Goal: Task Accomplishment & Management: Manage account settings

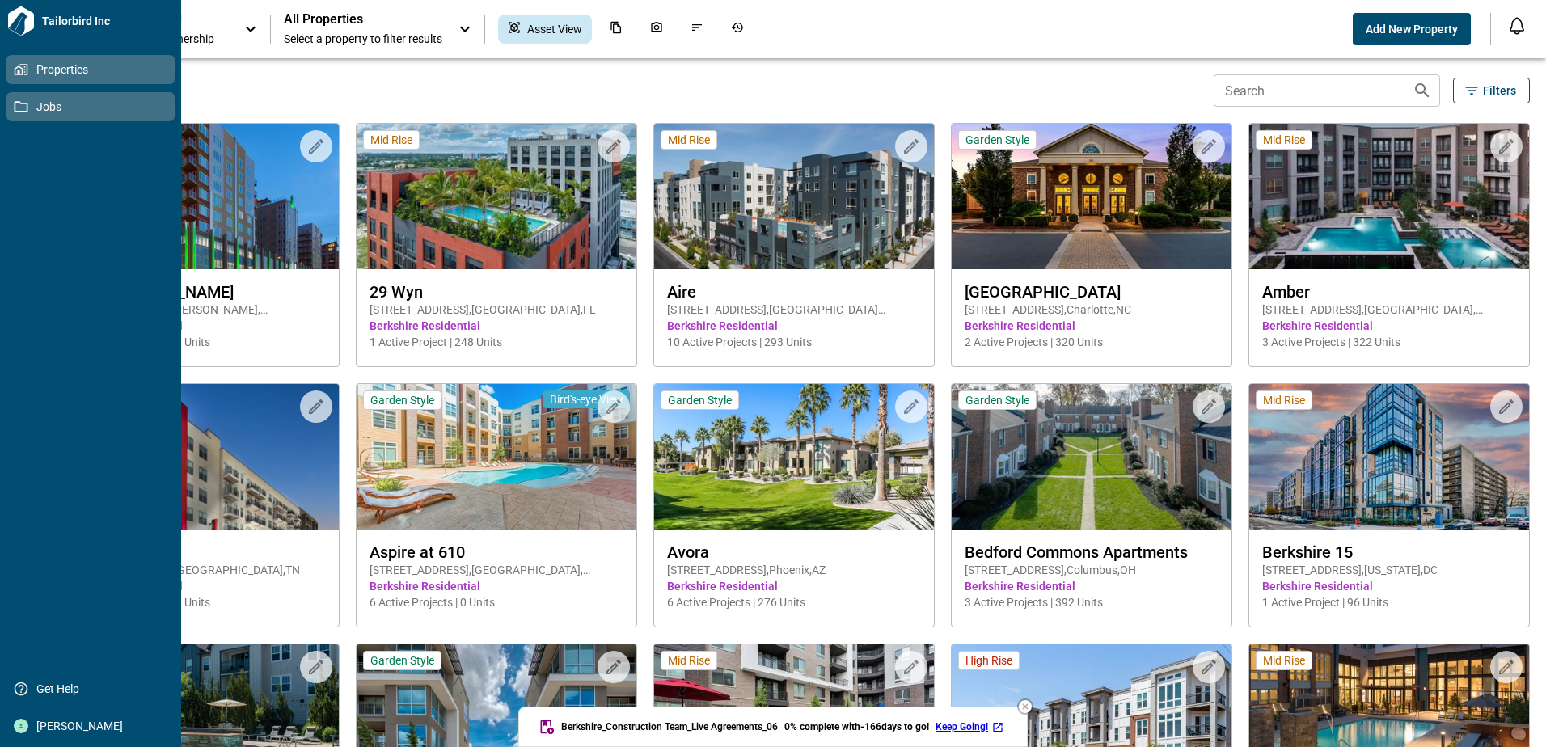
click at [28, 103] on span "Jobs" at bounding box center [93, 107] width 131 height 16
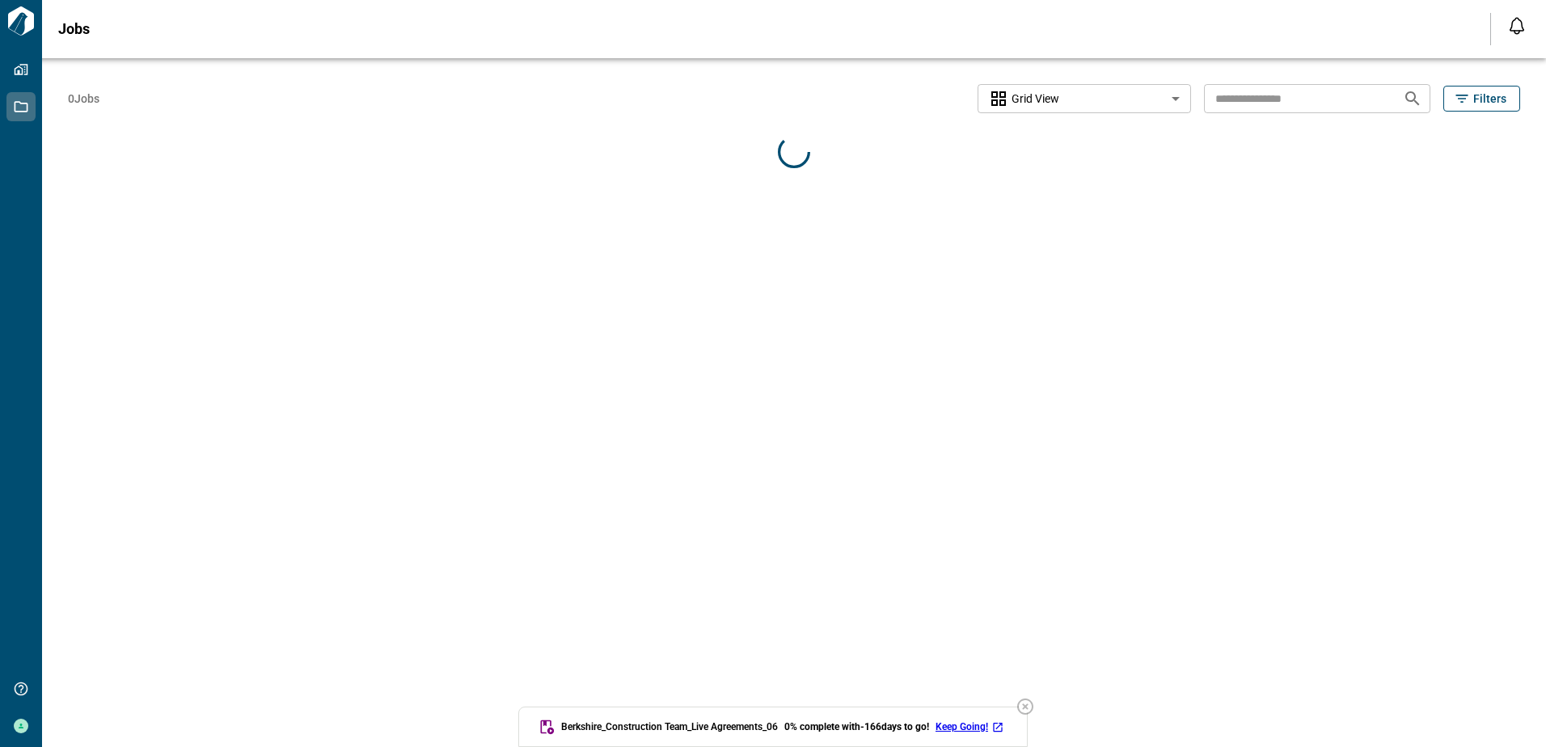
click at [1286, 95] on input "text" at bounding box center [1297, 98] width 186 height 30
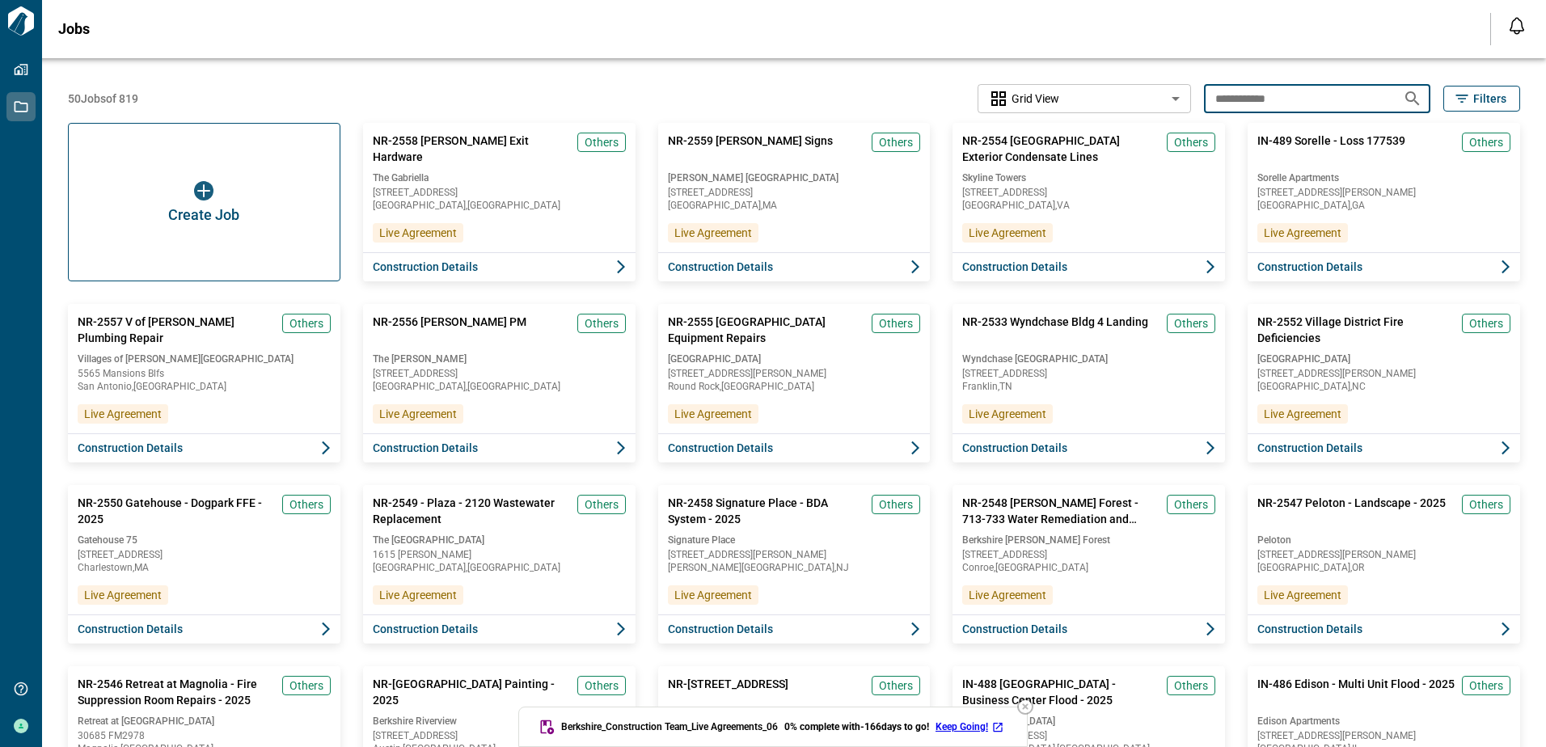
type input "**********"
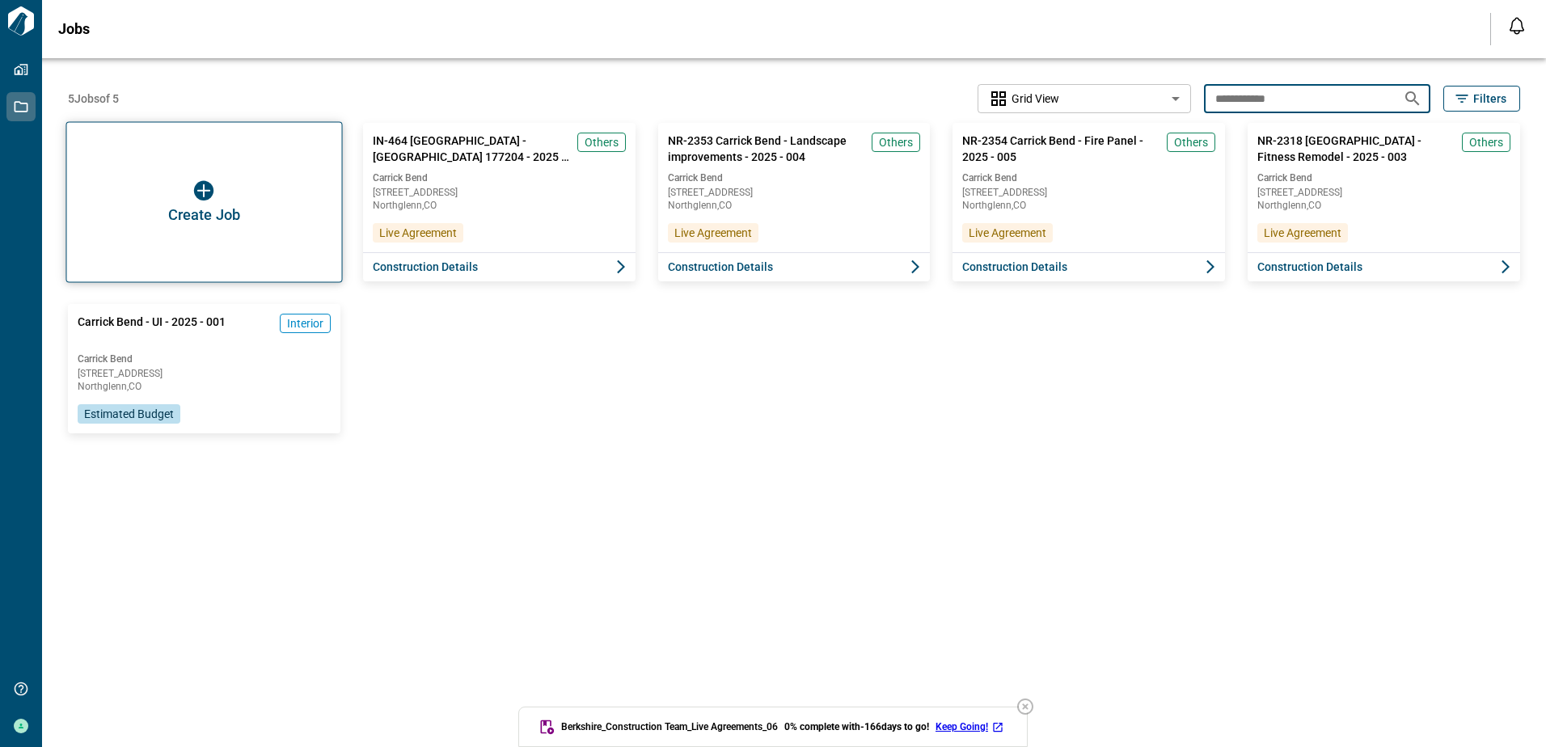
click at [206, 181] on img "button" at bounding box center [203, 190] width 19 height 19
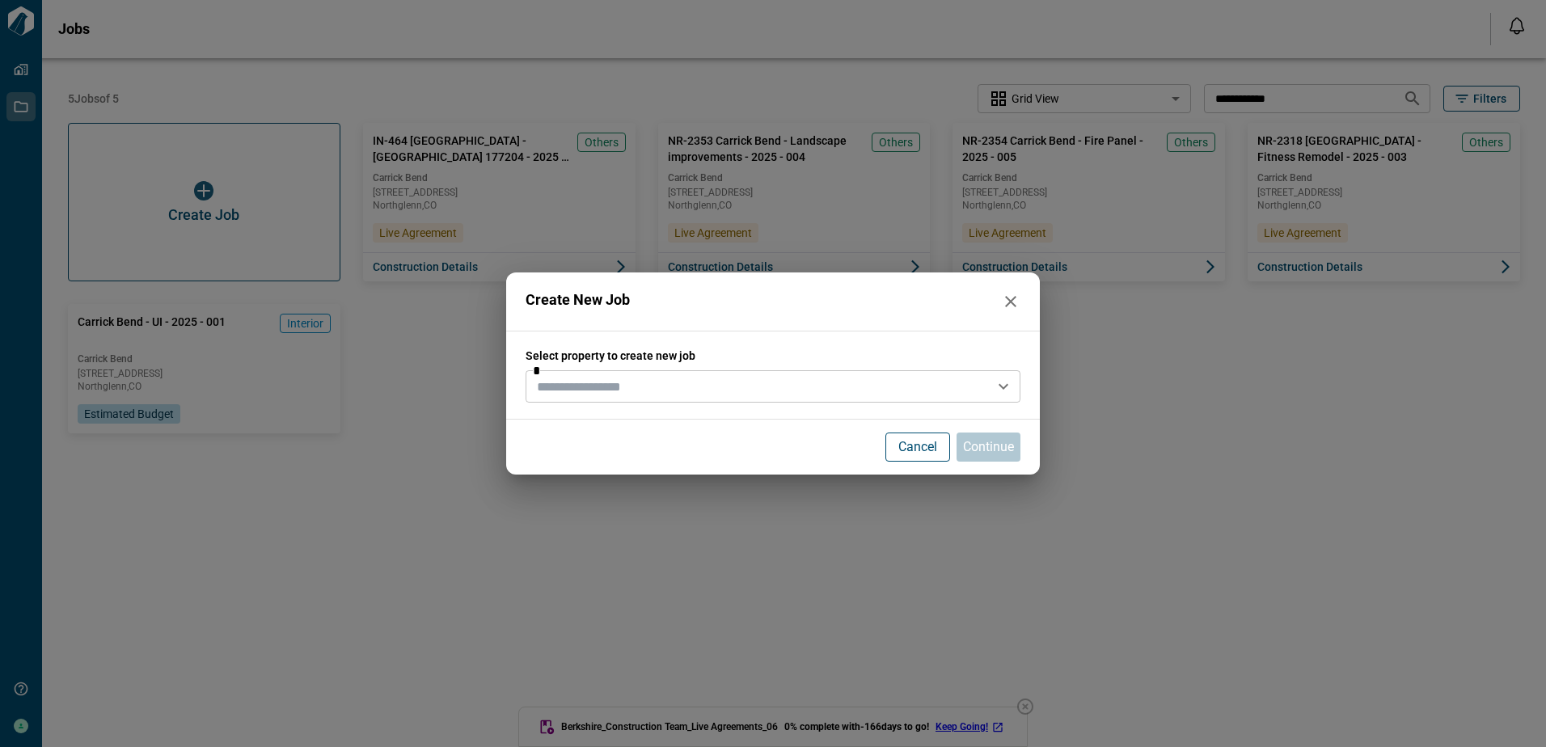
click at [720, 384] on input "text" at bounding box center [759, 386] width 458 height 23
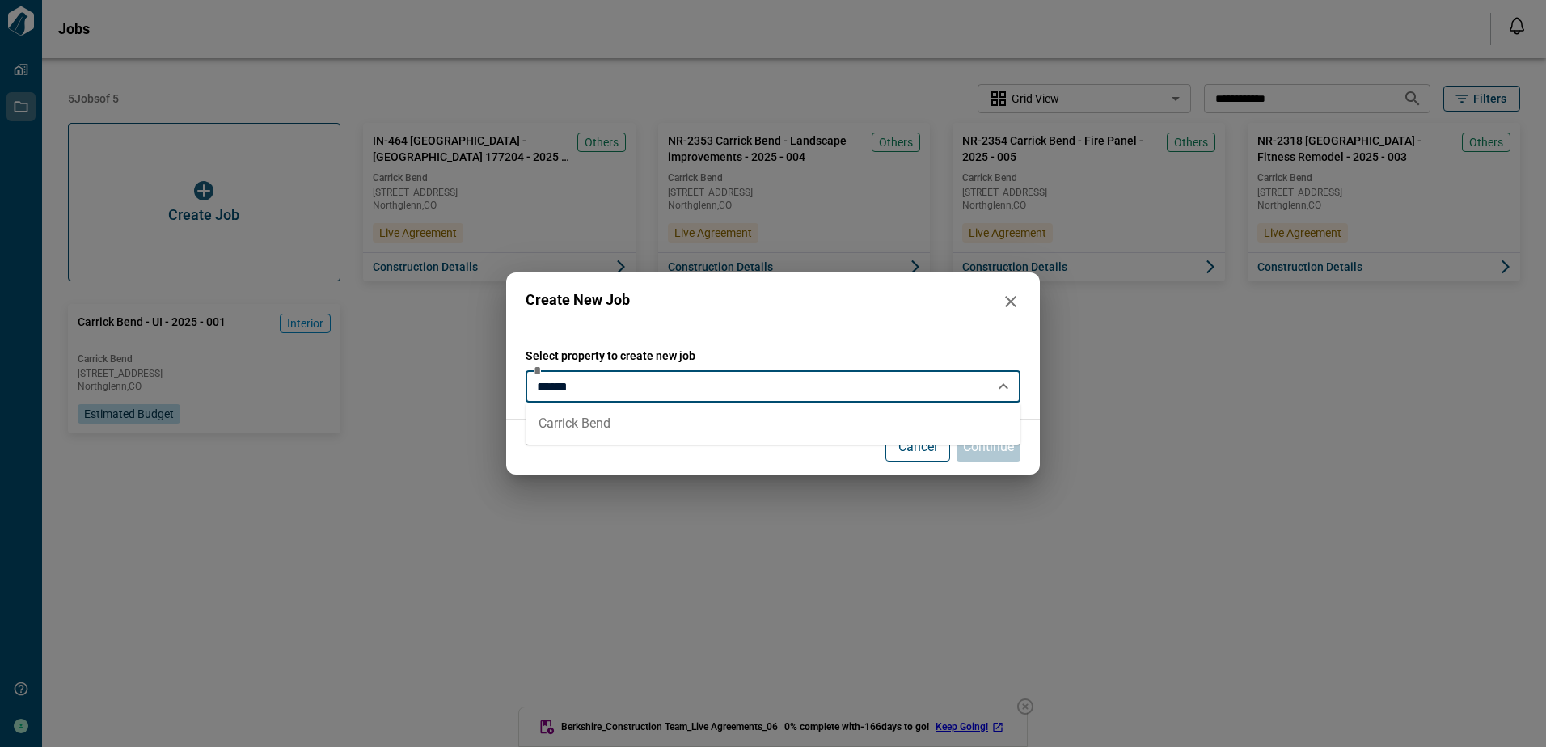
click at [641, 429] on li "Carrick Bend" at bounding box center [773, 423] width 495 height 29
type input "**********"
click at [1014, 453] on button "Continue" at bounding box center [988, 447] width 64 height 29
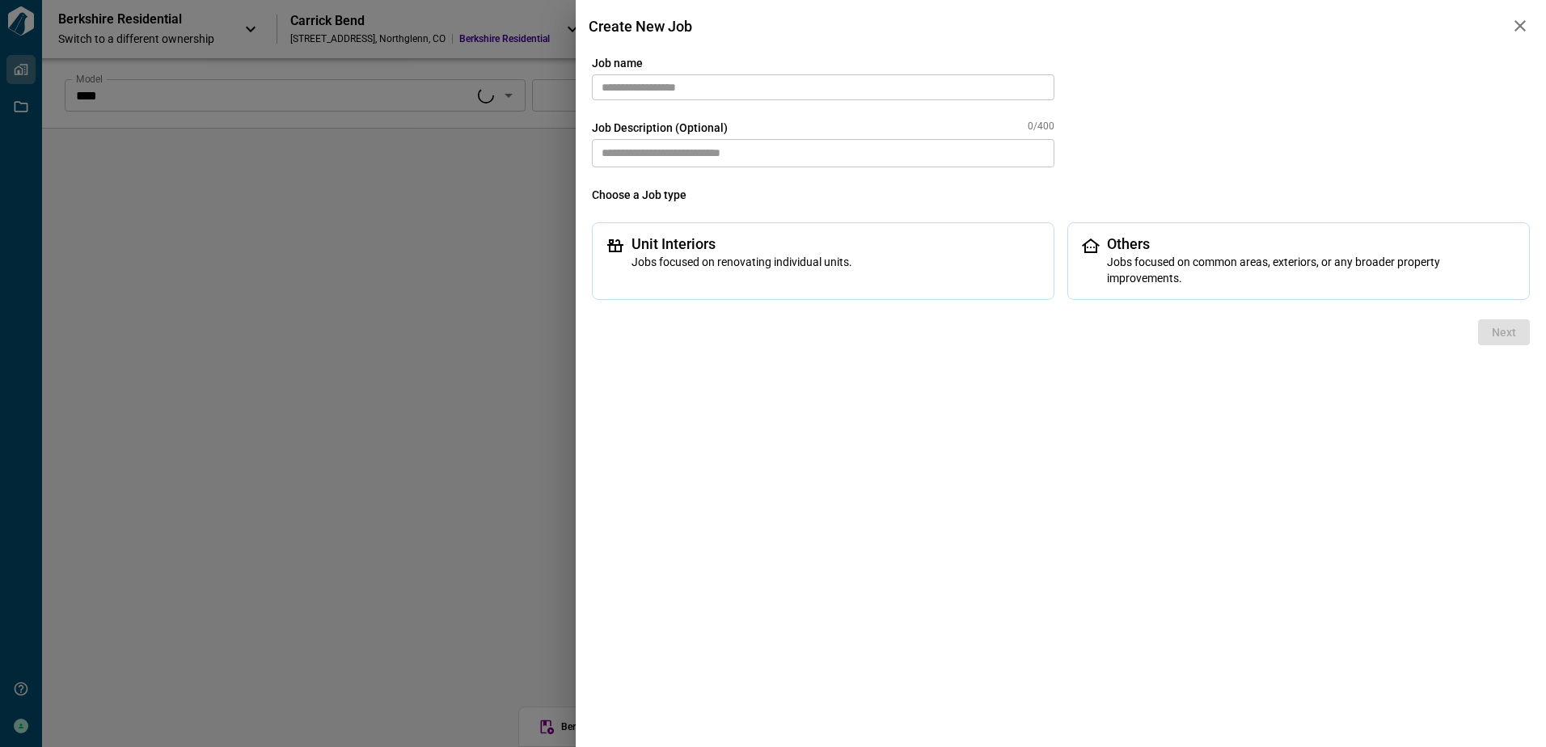
click at [670, 82] on input "text" at bounding box center [823, 87] width 462 height 26
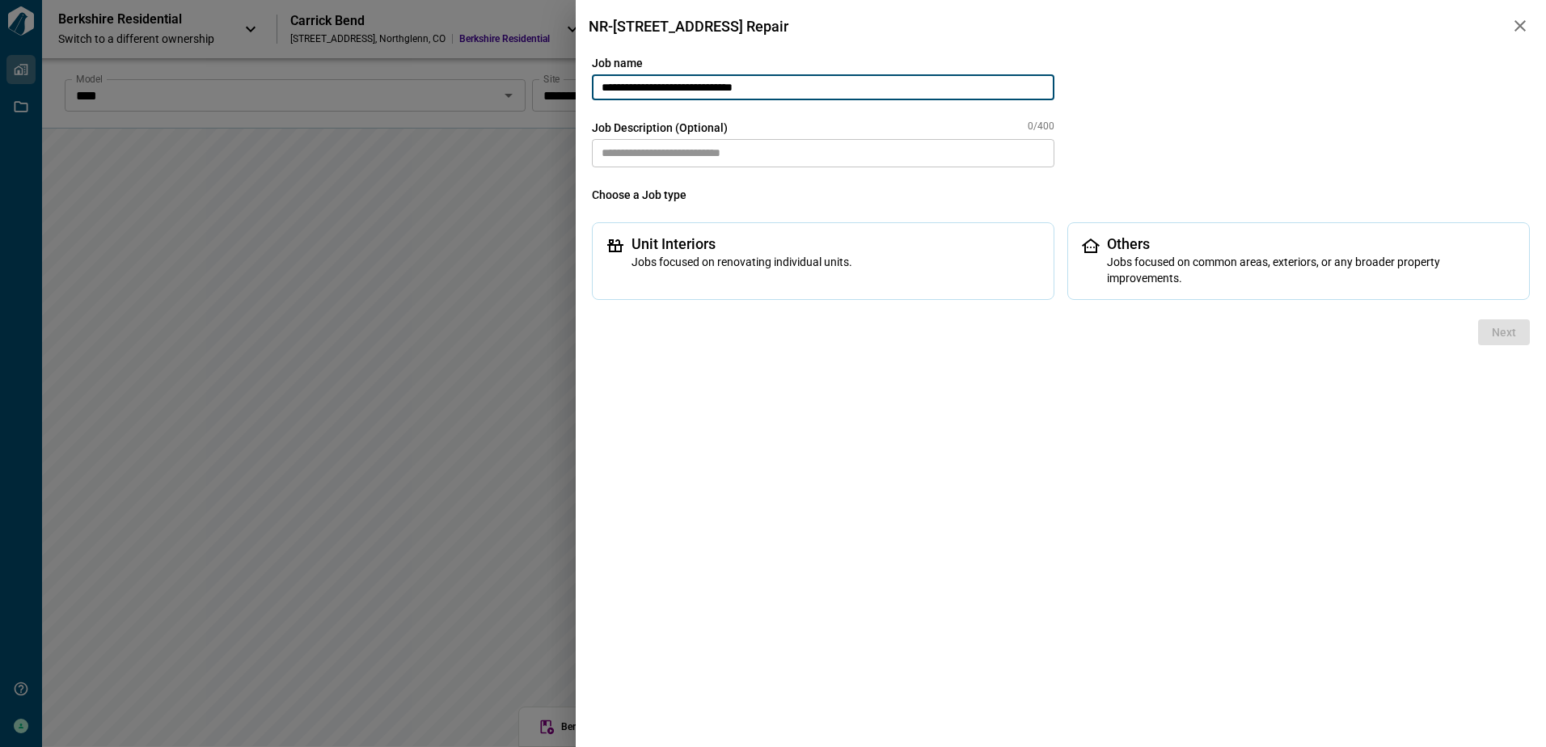
type input "**********"
click at [661, 157] on textarea at bounding box center [823, 153] width 462 height 28
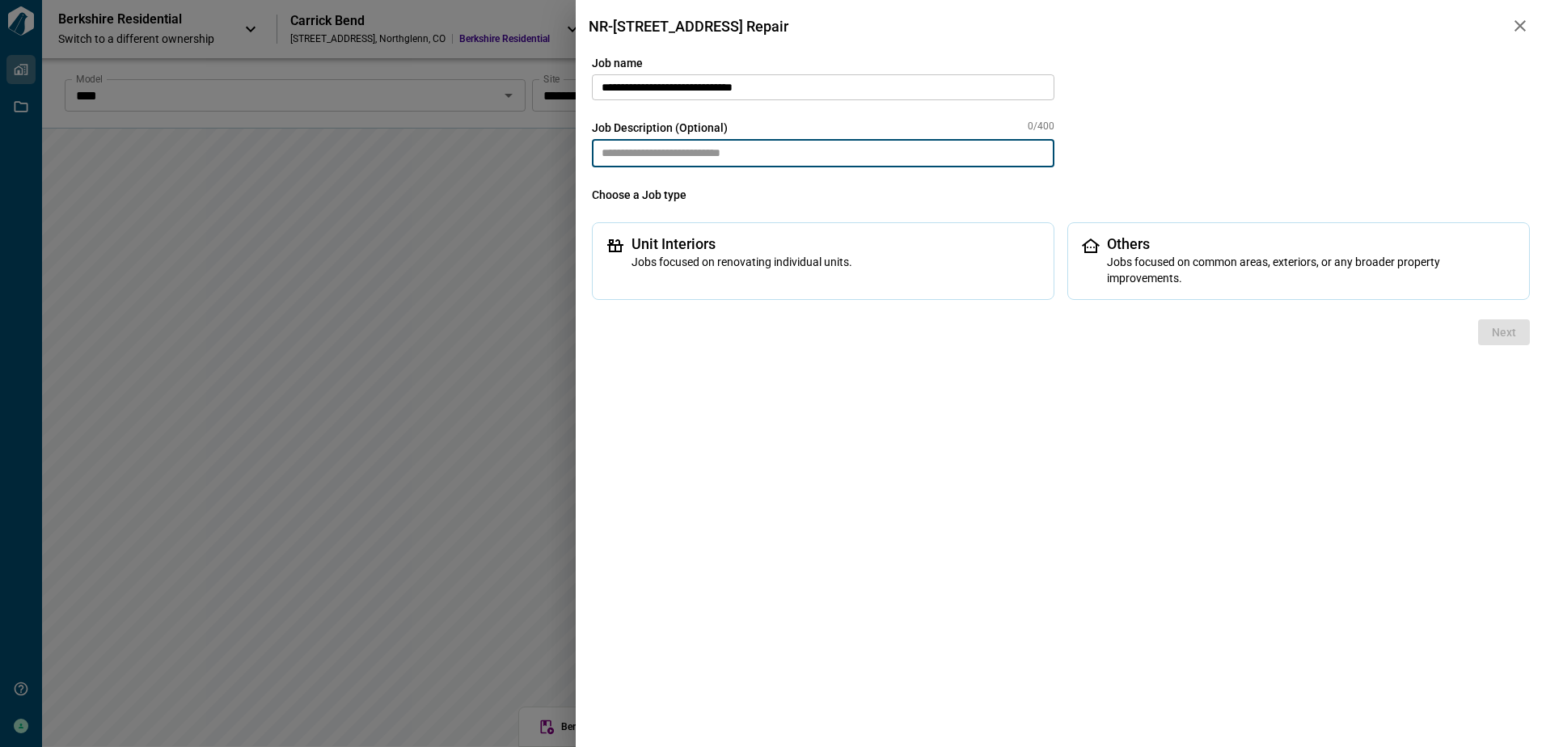
paste textarea "**********"
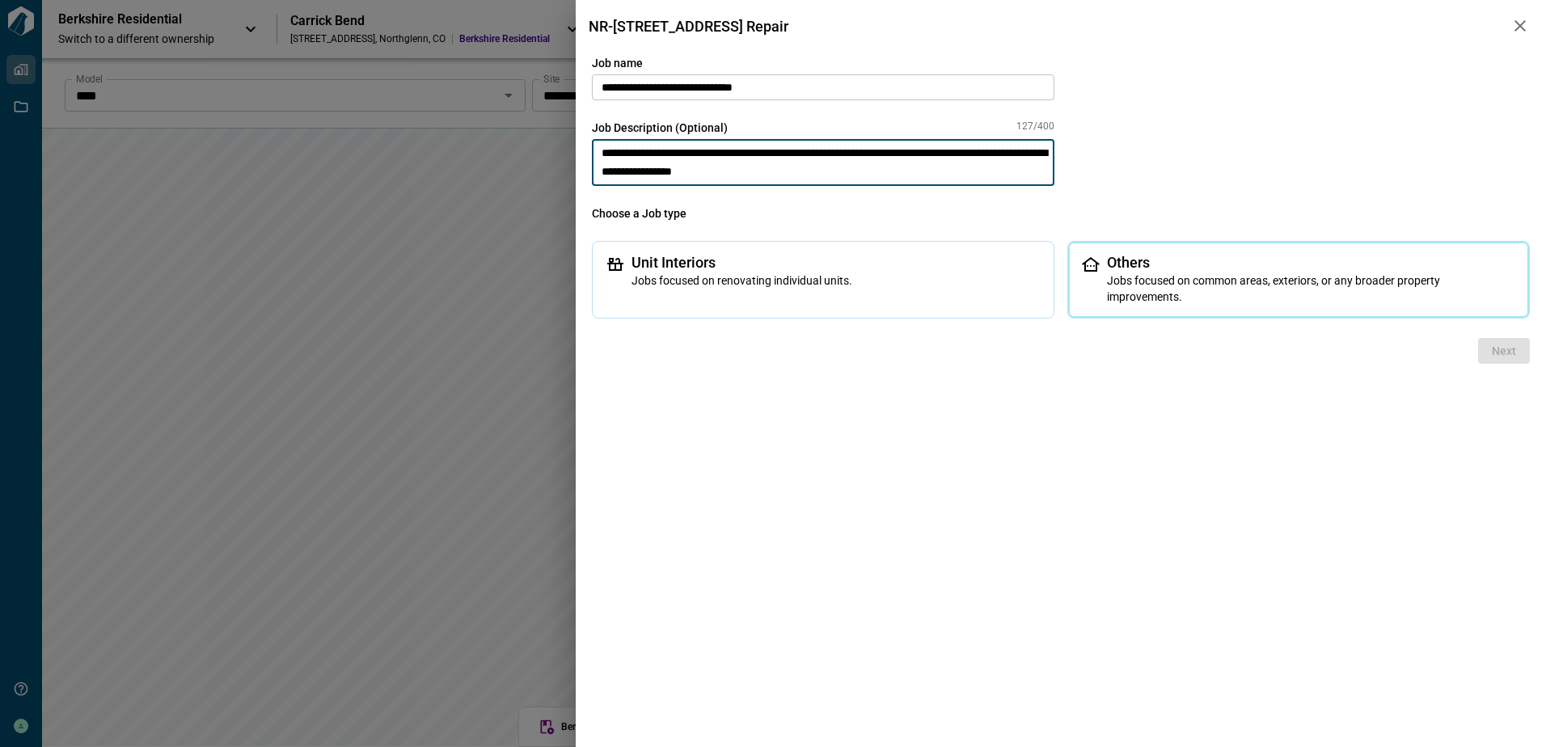
type textarea "**********"
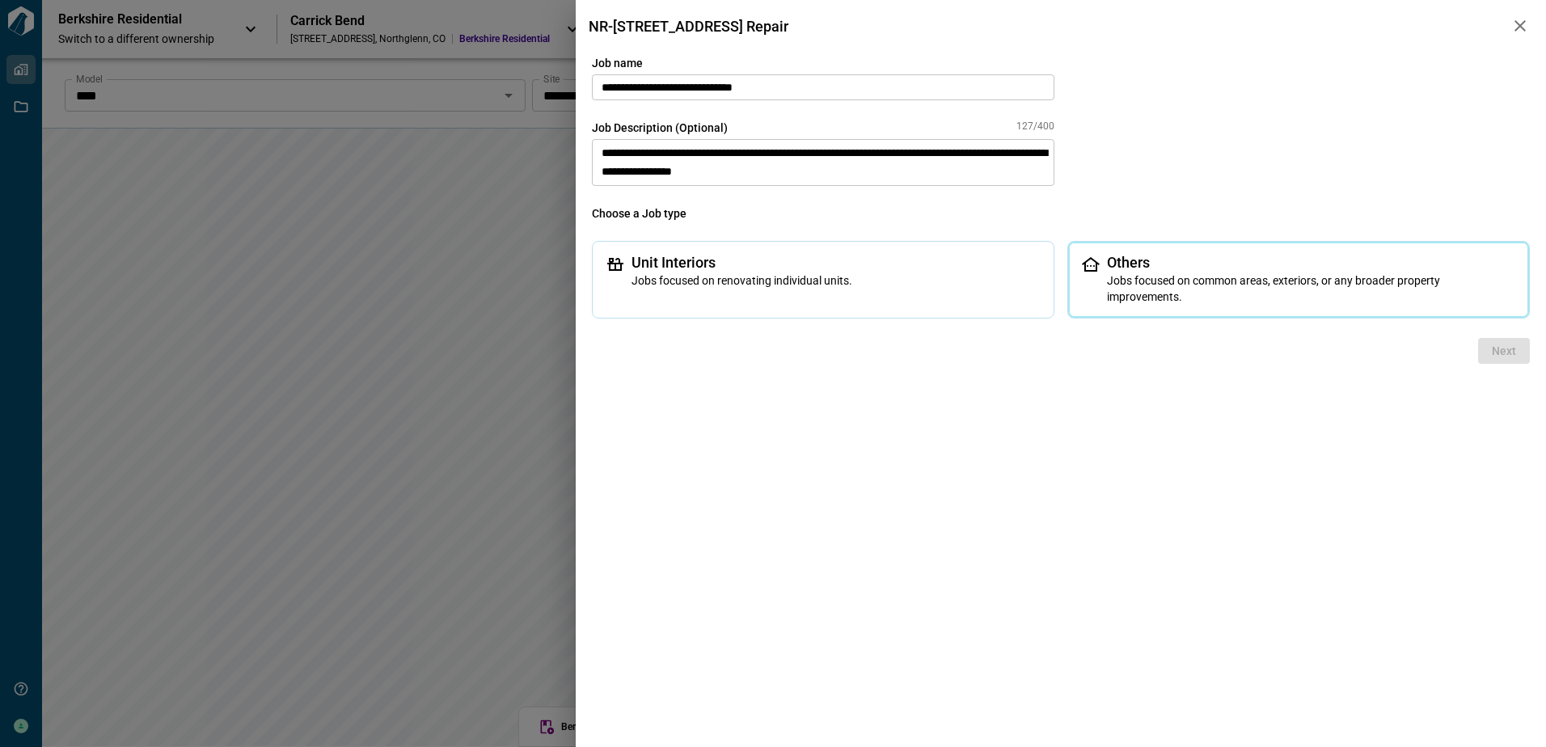
click at [1180, 268] on span "Others" at bounding box center [1311, 263] width 409 height 16
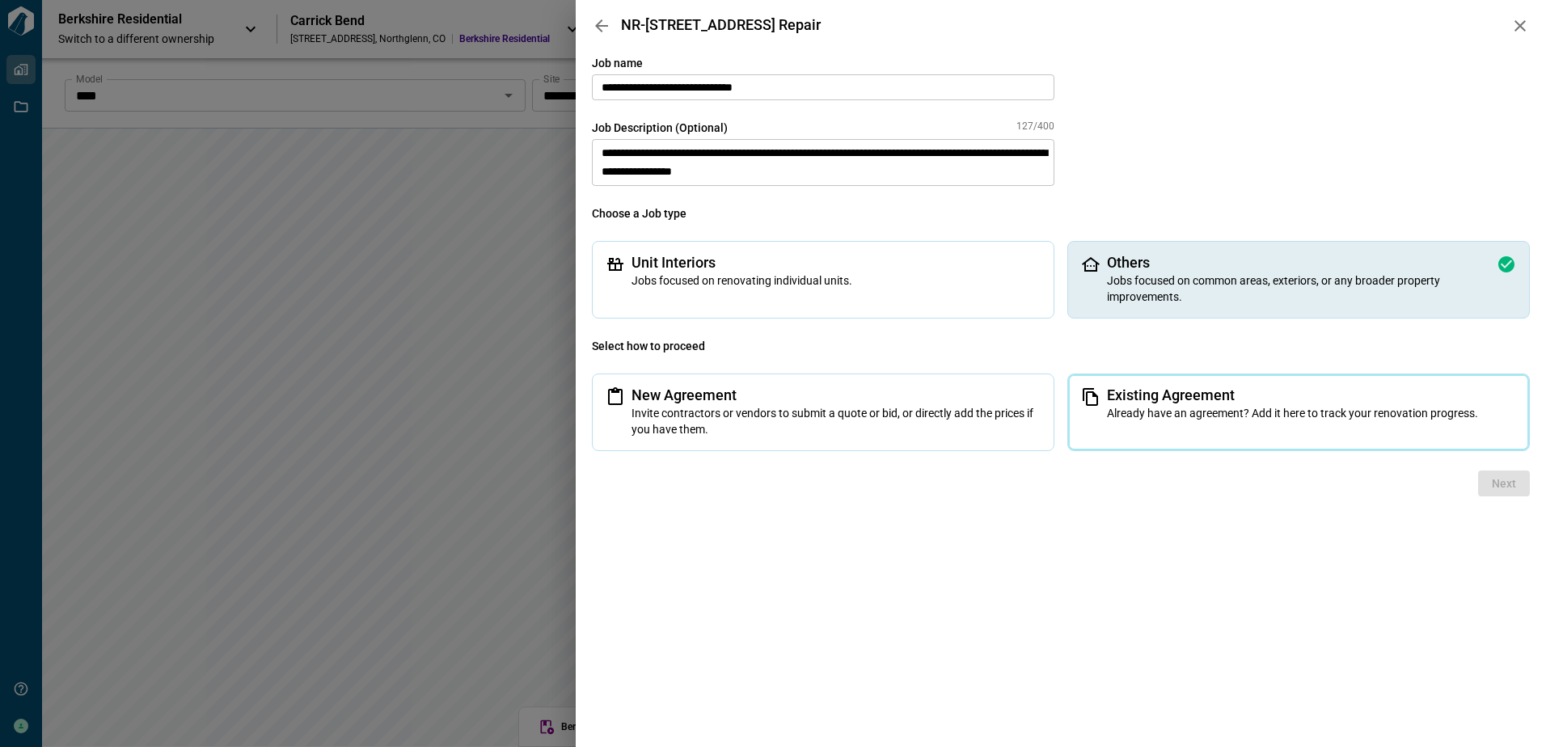
click at [1233, 398] on span "Existing Agreement" at bounding box center [1311, 395] width 409 height 16
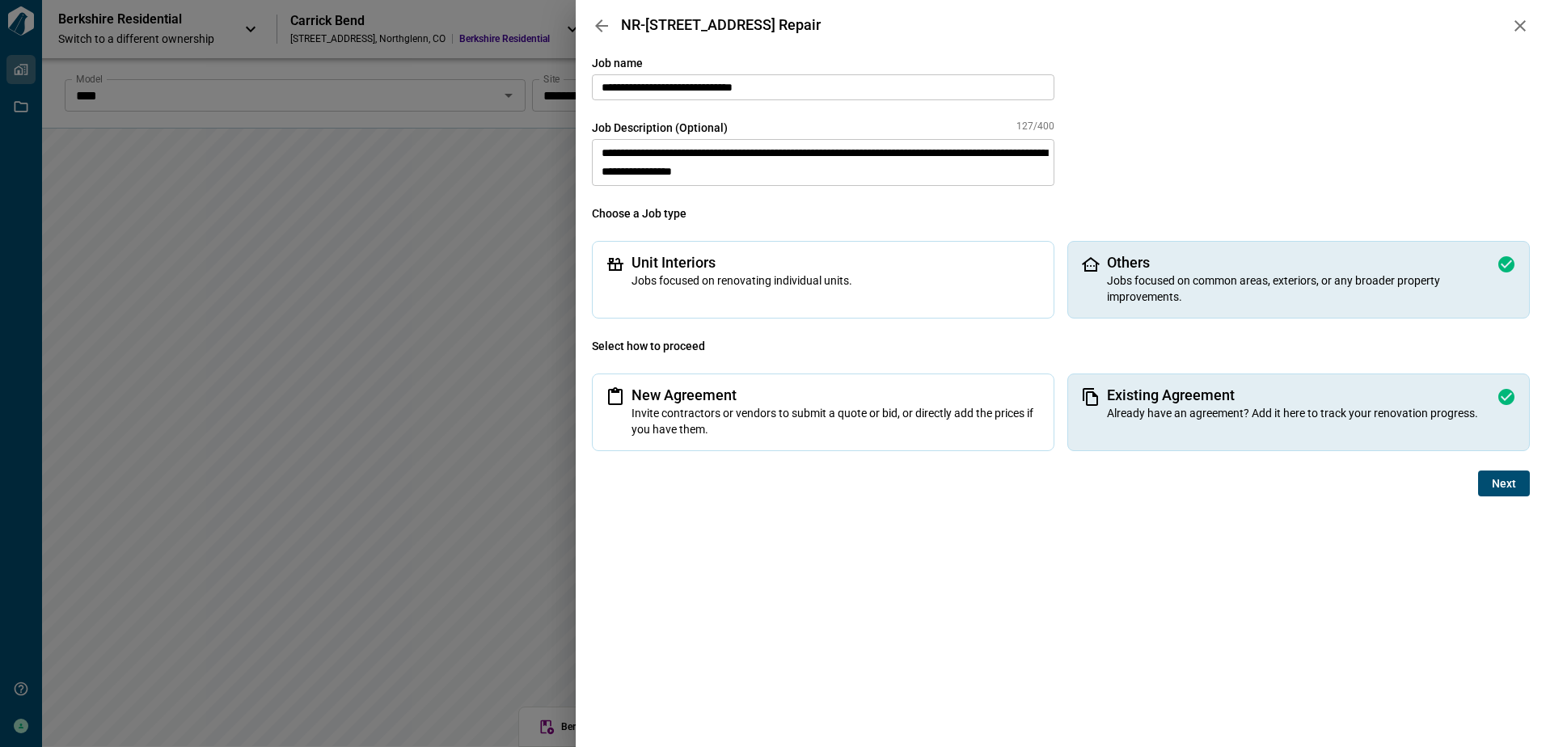
click at [1514, 483] on span "Next" at bounding box center [1504, 483] width 24 height 16
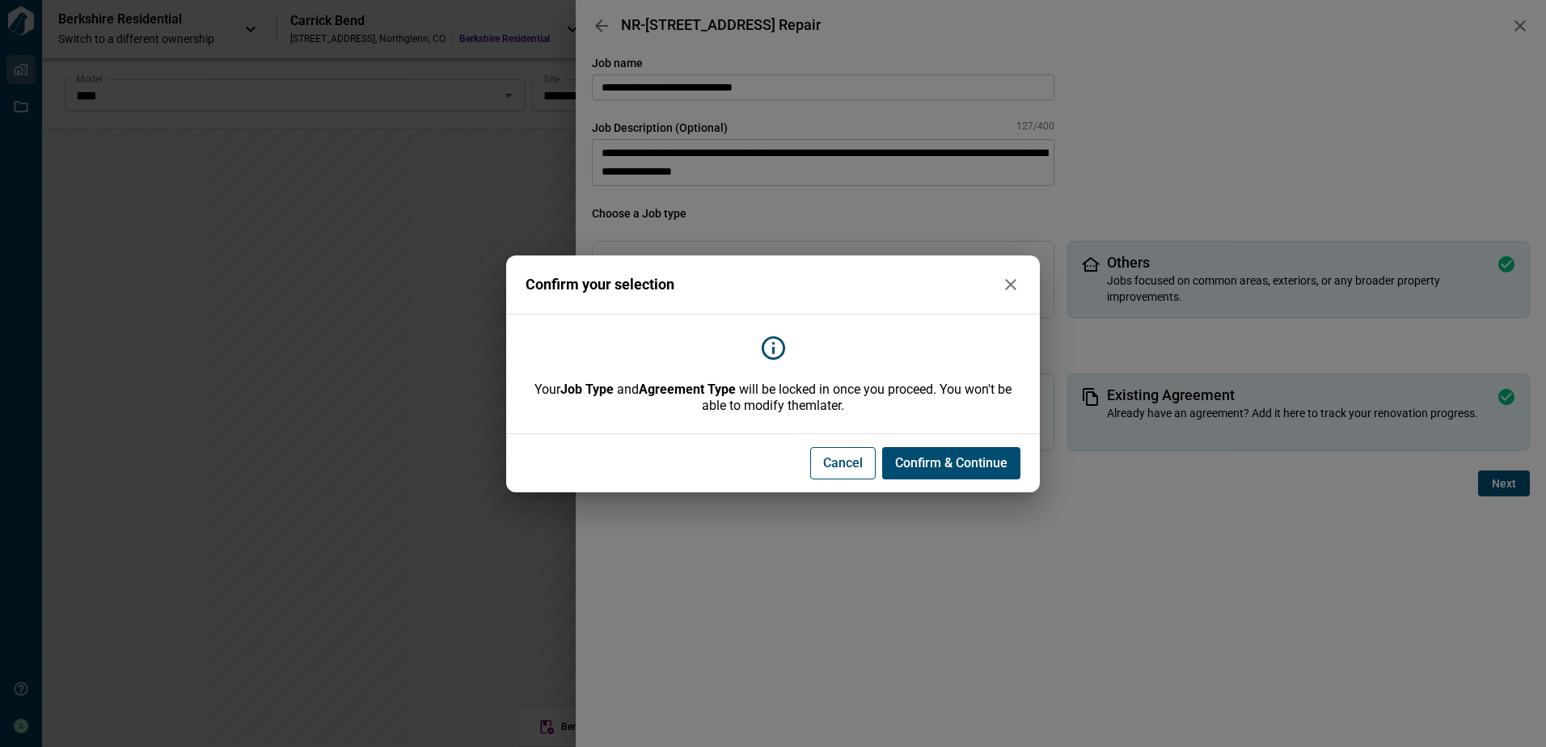
click at [977, 463] on span "Confirm & Continue" at bounding box center [951, 463] width 112 height 16
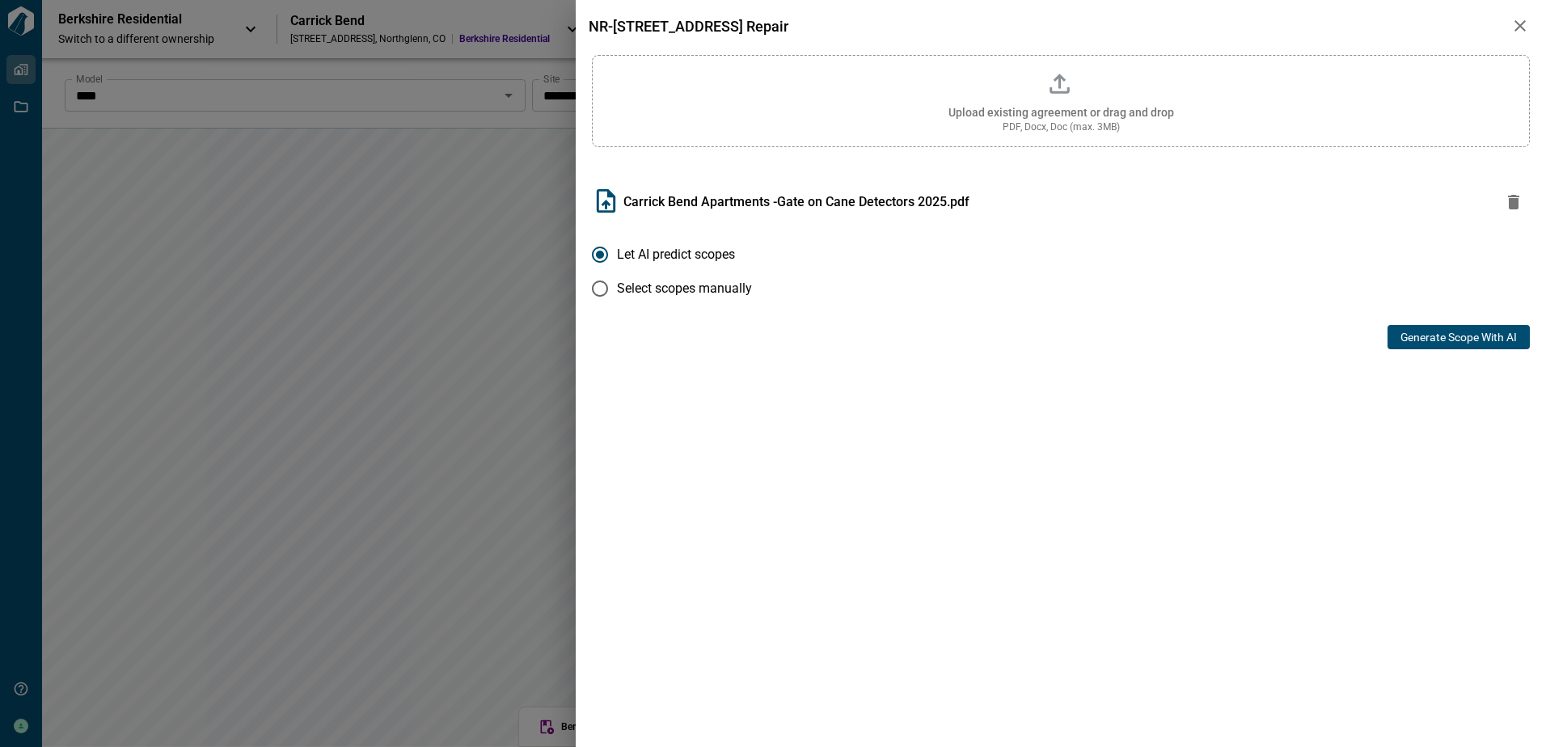
click at [1429, 338] on button "Generate Scope with AI" at bounding box center [1458, 337] width 142 height 24
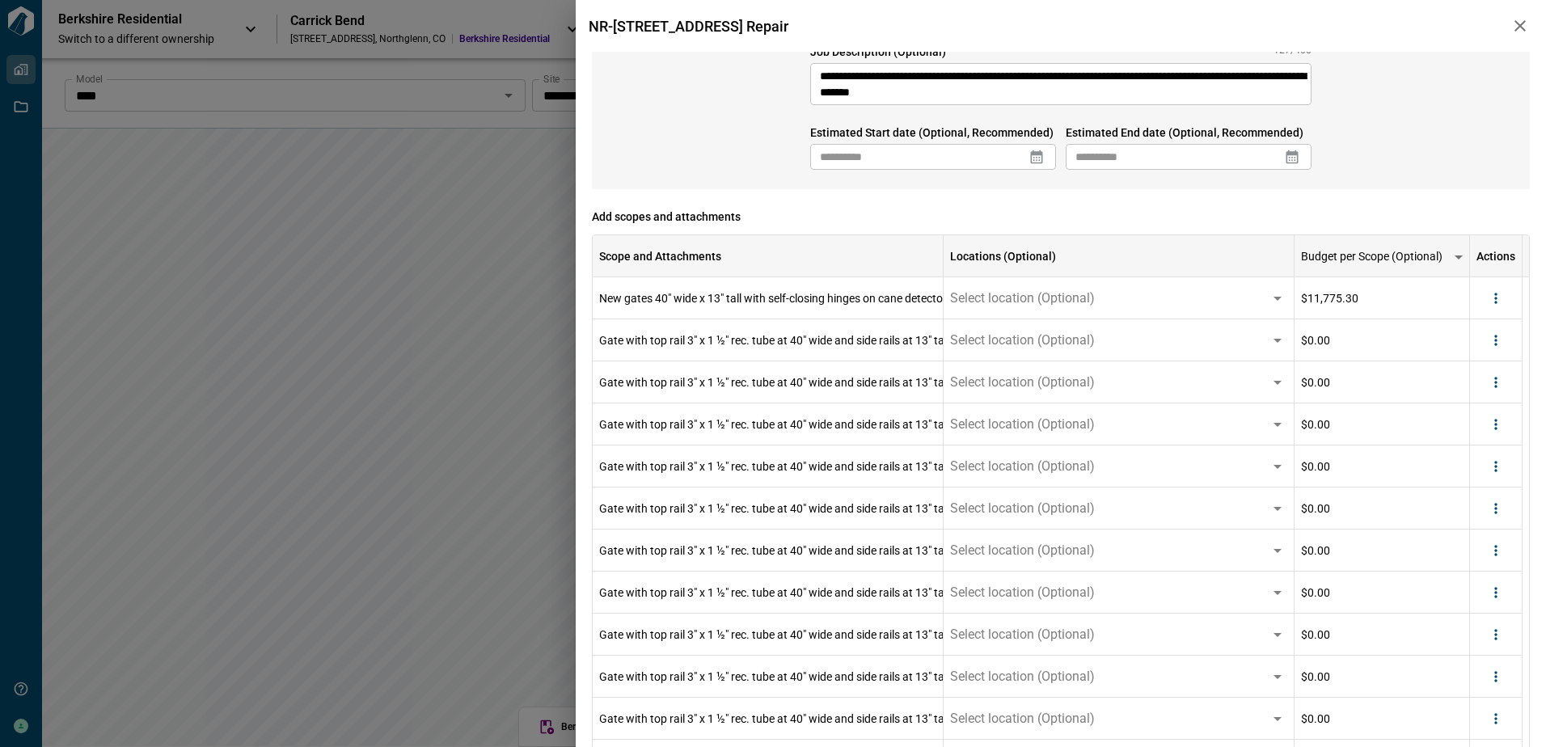
scroll to position [433, 0]
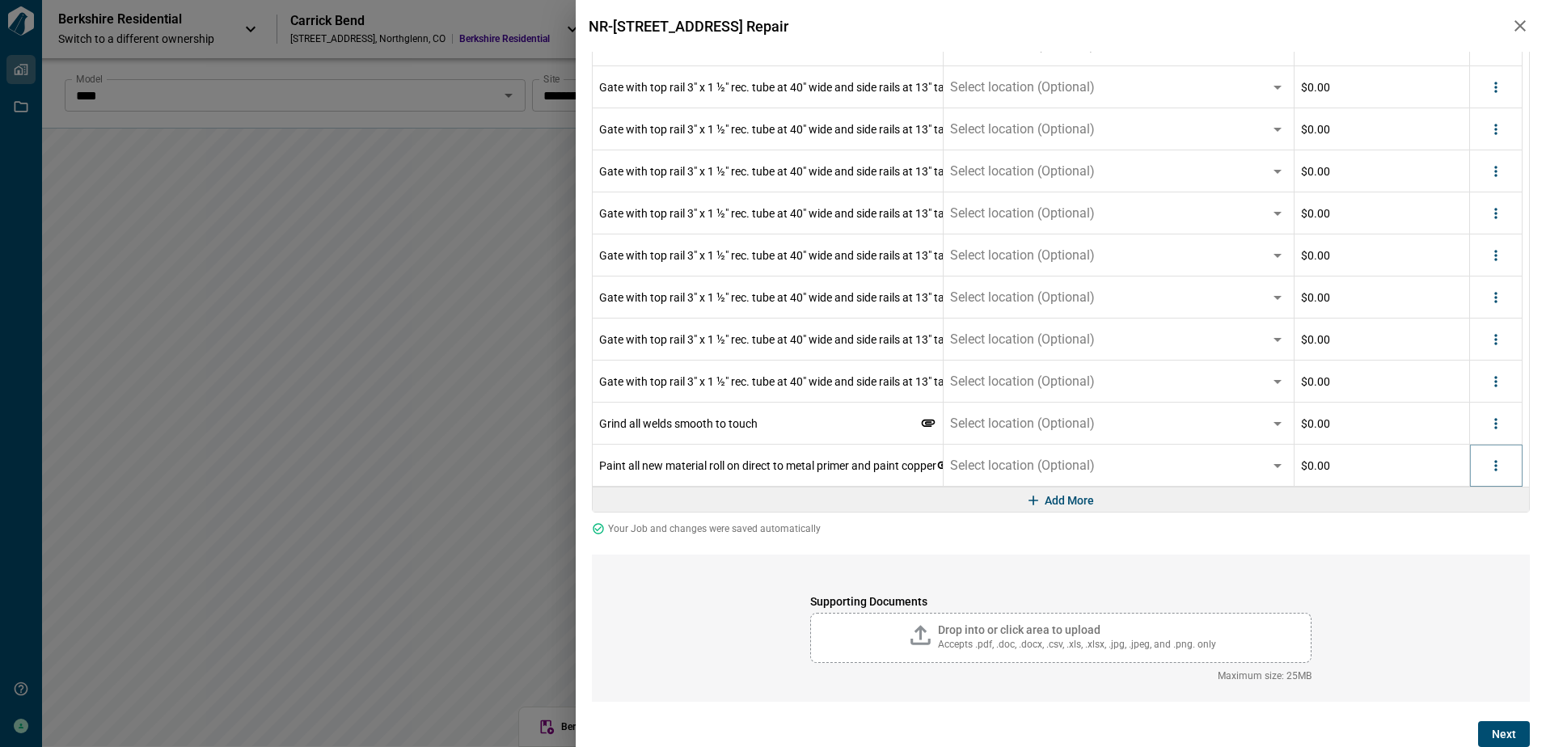
click at [1491, 466] on icon "more" at bounding box center [1496, 466] width 16 height 16
click at [1473, 521] on li "Delete" at bounding box center [1462, 527] width 91 height 29
drag, startPoint x: 1495, startPoint y: 463, endPoint x: 1497, endPoint y: 475, distance: 12.4
click at [1495, 464] on icon "more" at bounding box center [1496, 466] width 16 height 16
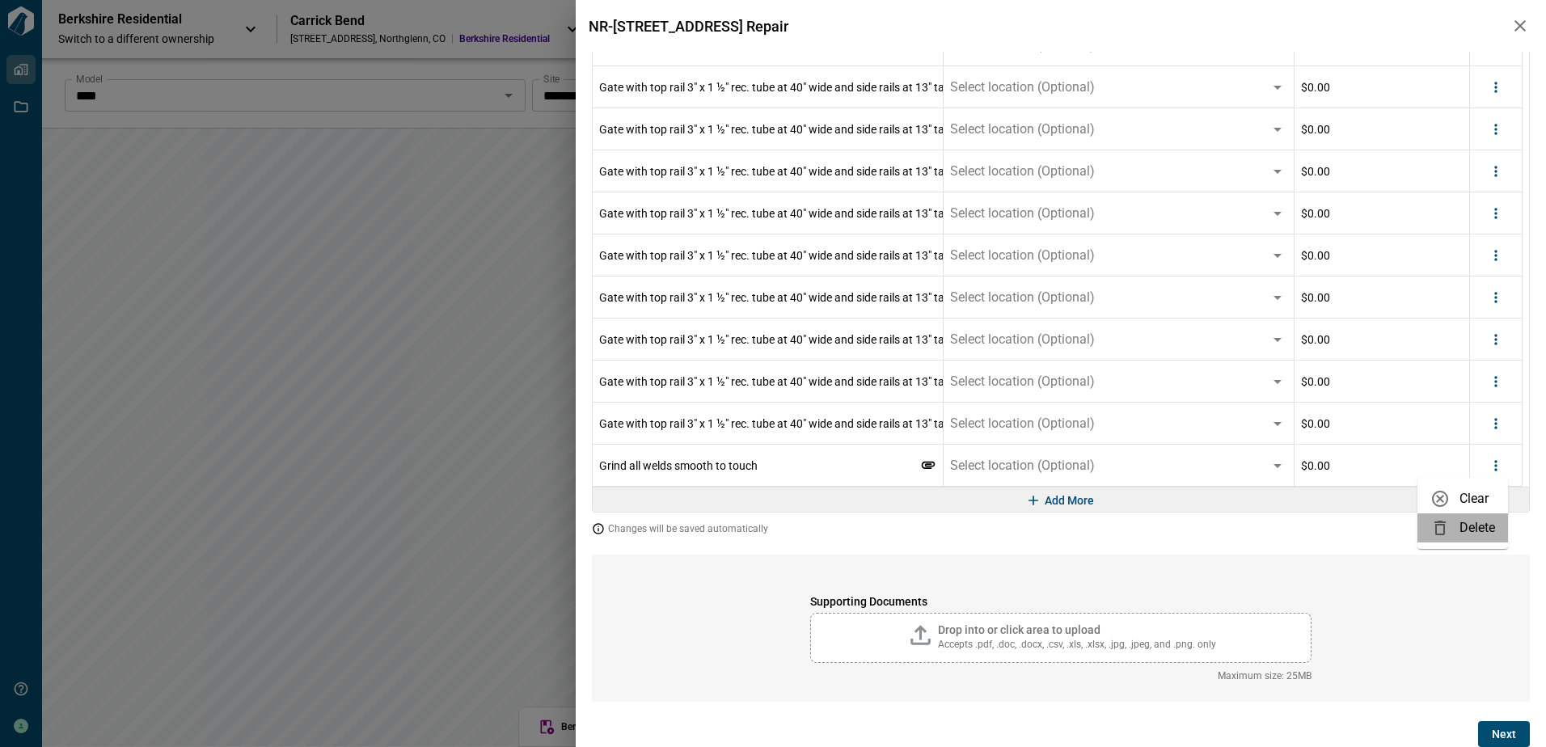
click at [1475, 520] on li "Delete" at bounding box center [1462, 527] width 91 height 29
click at [1499, 464] on icon "more" at bounding box center [1496, 466] width 16 height 16
click at [1475, 526] on li "Delete" at bounding box center [1462, 527] width 91 height 29
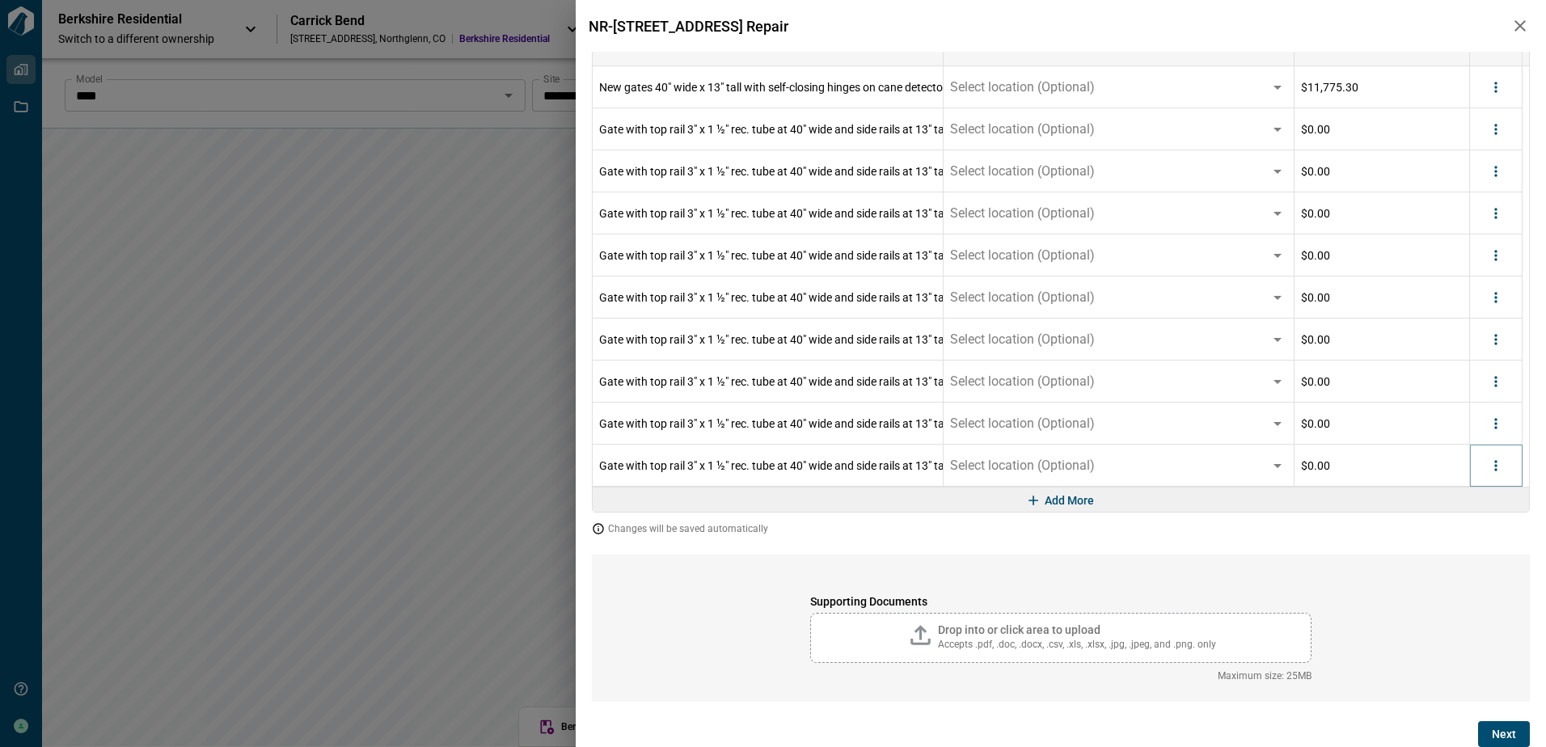
click at [1498, 458] on icon "more" at bounding box center [1496, 466] width 16 height 16
click at [1480, 526] on li "Delete" at bounding box center [1462, 527] width 91 height 29
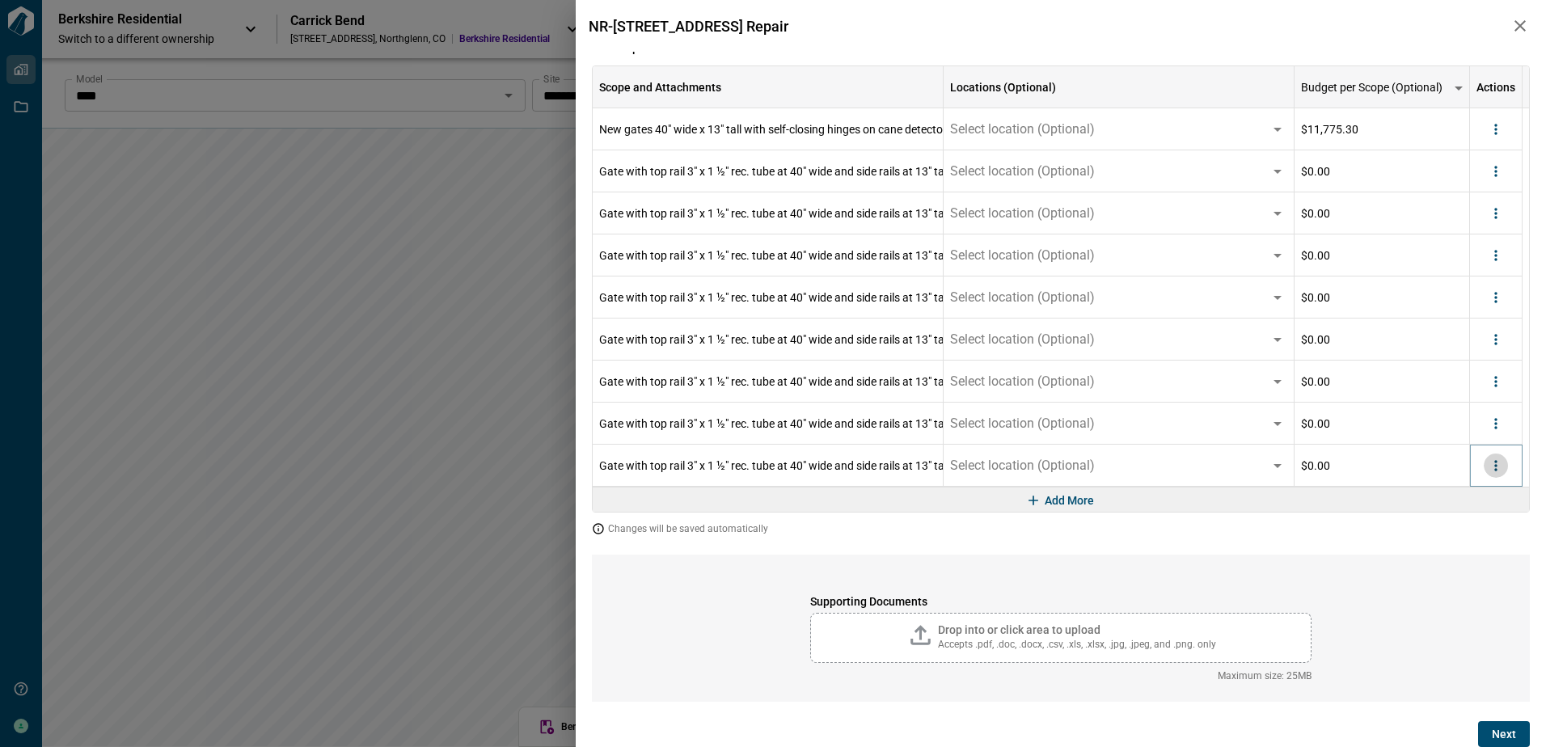
drag, startPoint x: 1497, startPoint y: 463, endPoint x: 1492, endPoint y: 475, distance: 12.8
click at [1497, 463] on icon "more" at bounding box center [1496, 466] width 16 height 16
click at [1479, 529] on li "Delete" at bounding box center [1462, 527] width 91 height 29
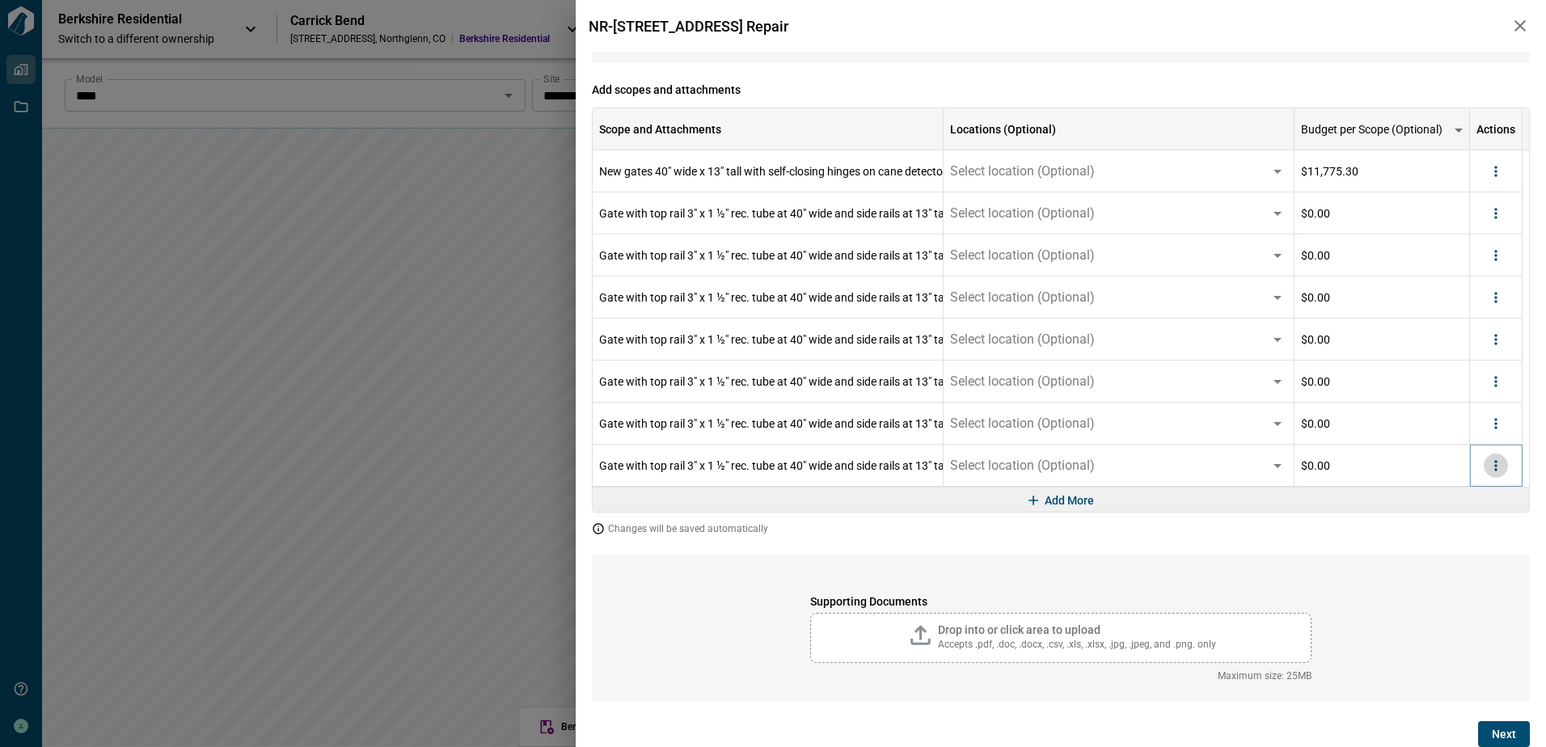
click at [1502, 468] on icon "more" at bounding box center [1496, 466] width 16 height 16
click at [1481, 523] on li "Delete" at bounding box center [1462, 527] width 91 height 29
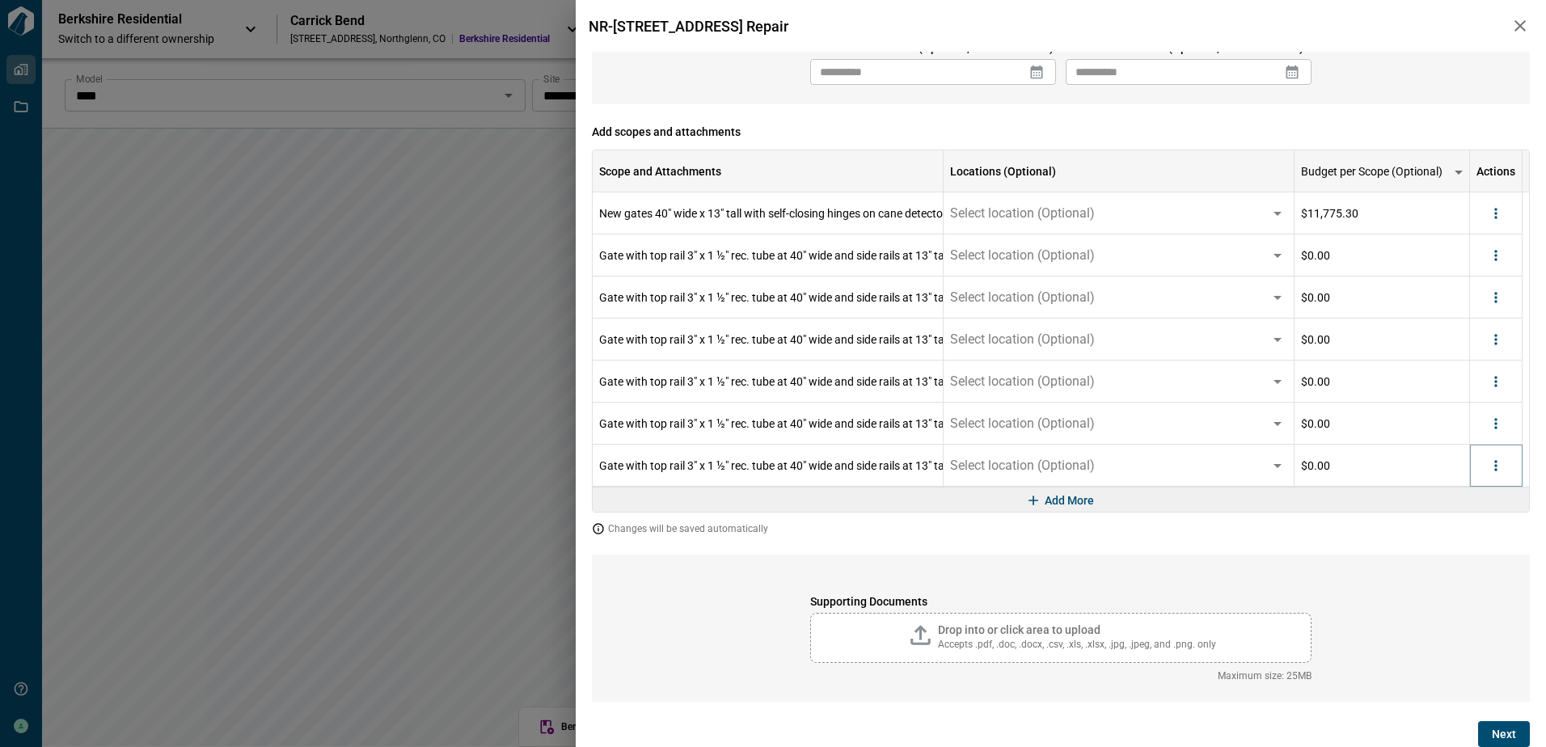
click at [1495, 462] on icon "more" at bounding box center [1496, 466] width 16 height 16
click at [1454, 530] on div at bounding box center [1444, 527] width 29 height 19
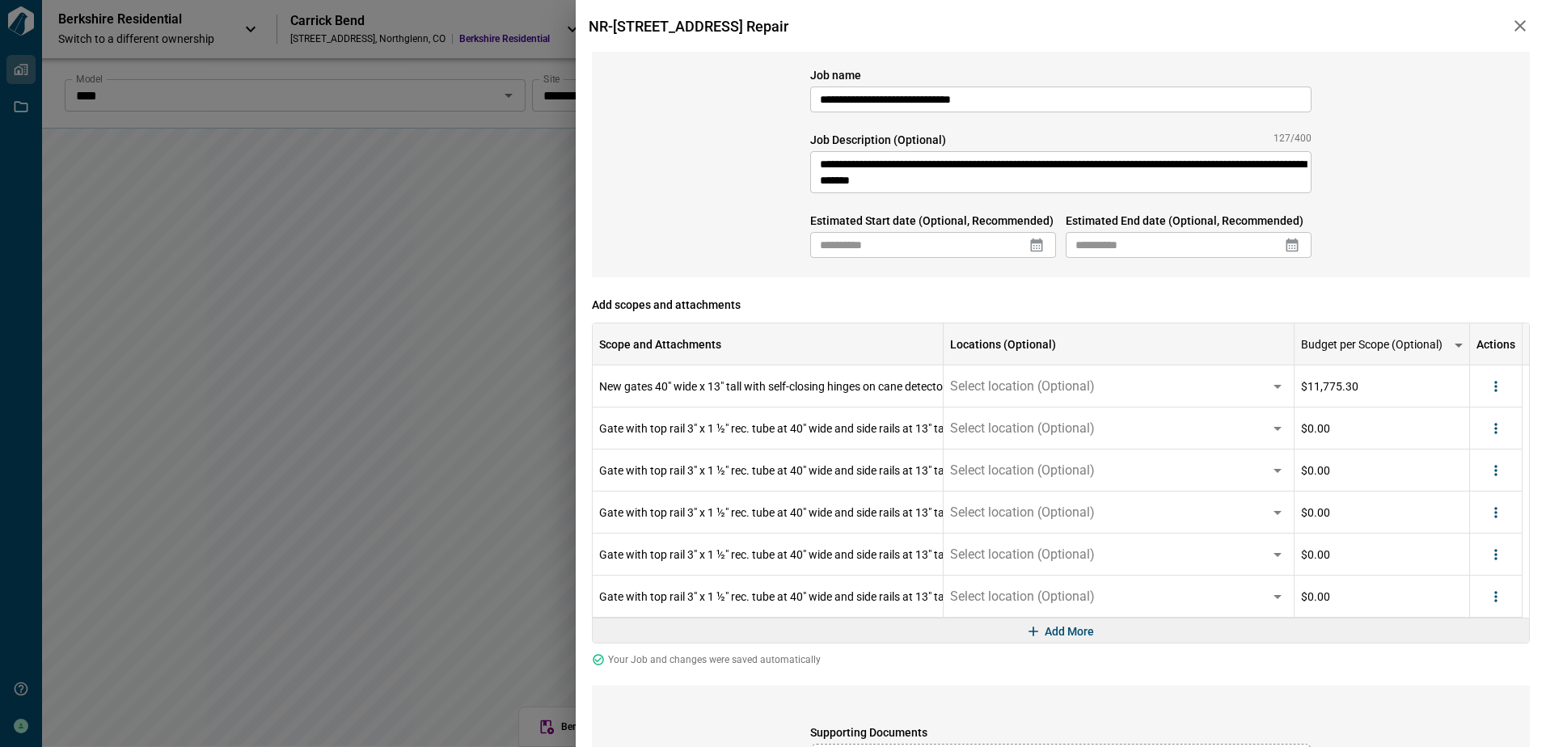
scroll to position [0, 0]
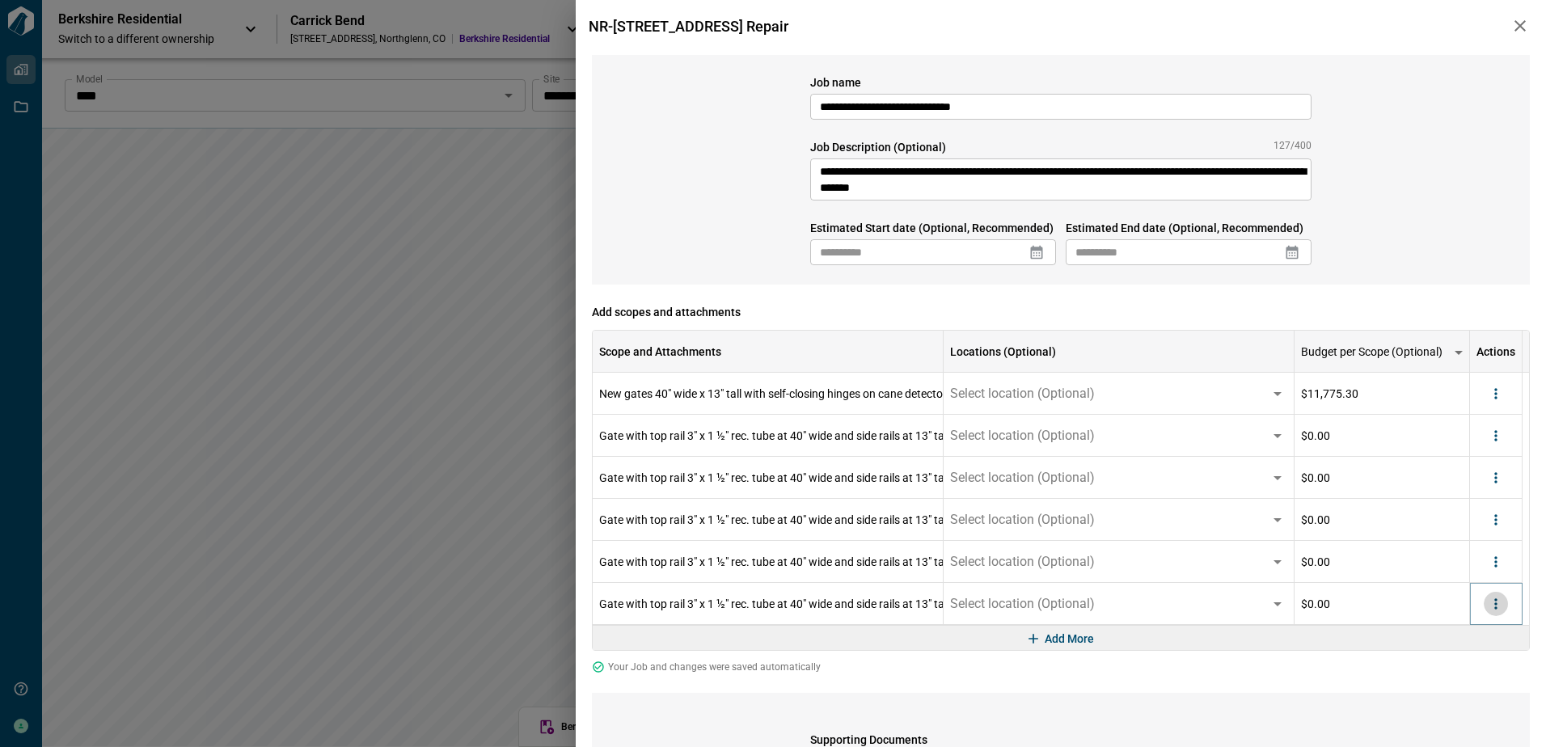
click at [1494, 605] on icon "more" at bounding box center [1496, 604] width 16 height 16
click at [1486, 665] on li "Delete" at bounding box center [1462, 666] width 91 height 29
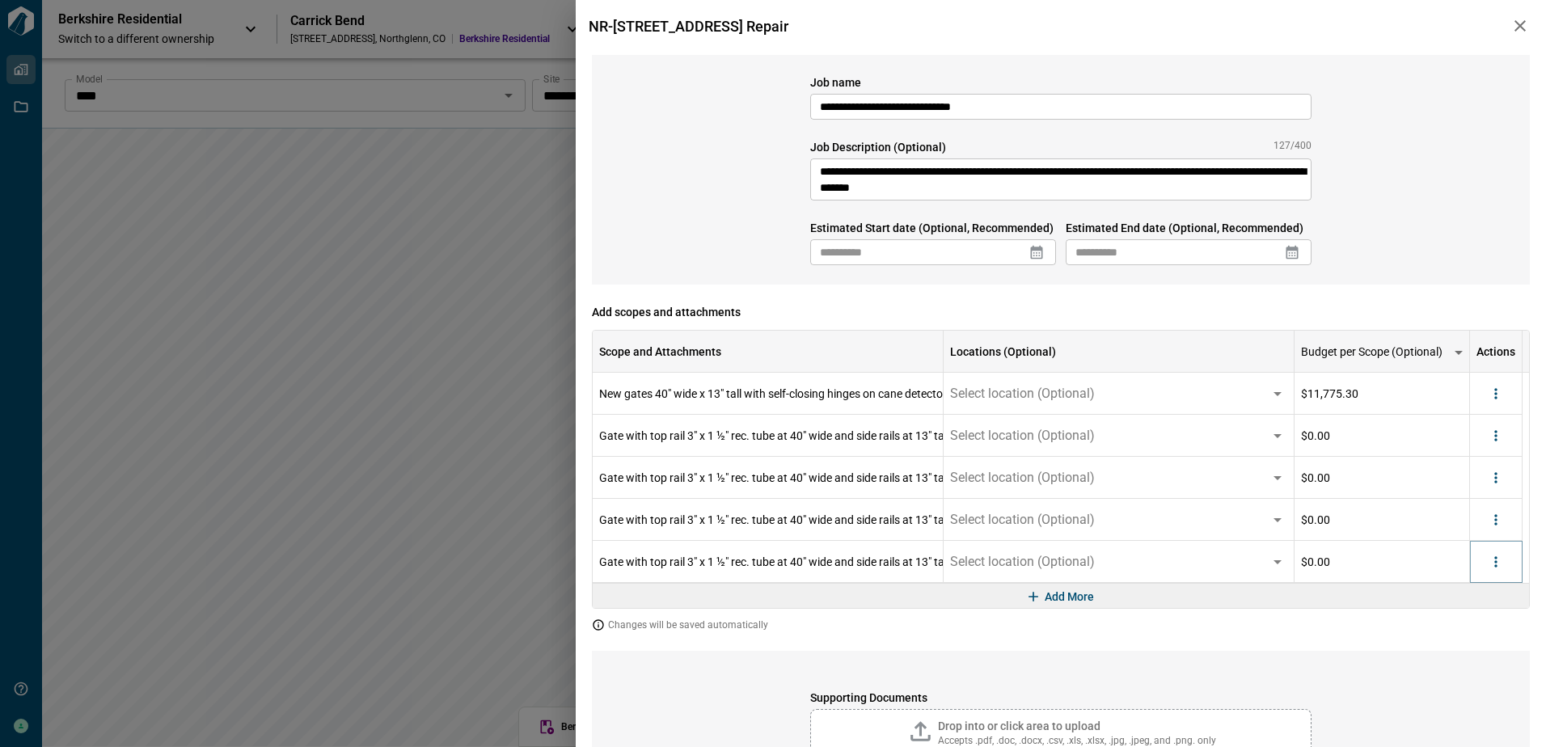
drag, startPoint x: 1497, startPoint y: 562, endPoint x: 1497, endPoint y: 572, distance: 9.7
click at [1497, 566] on icon "more" at bounding box center [1496, 562] width 16 height 16
drag, startPoint x: 1481, startPoint y: 623, endPoint x: 1484, endPoint y: 593, distance: 30.1
click at [1481, 623] on li "Delete" at bounding box center [1462, 624] width 91 height 29
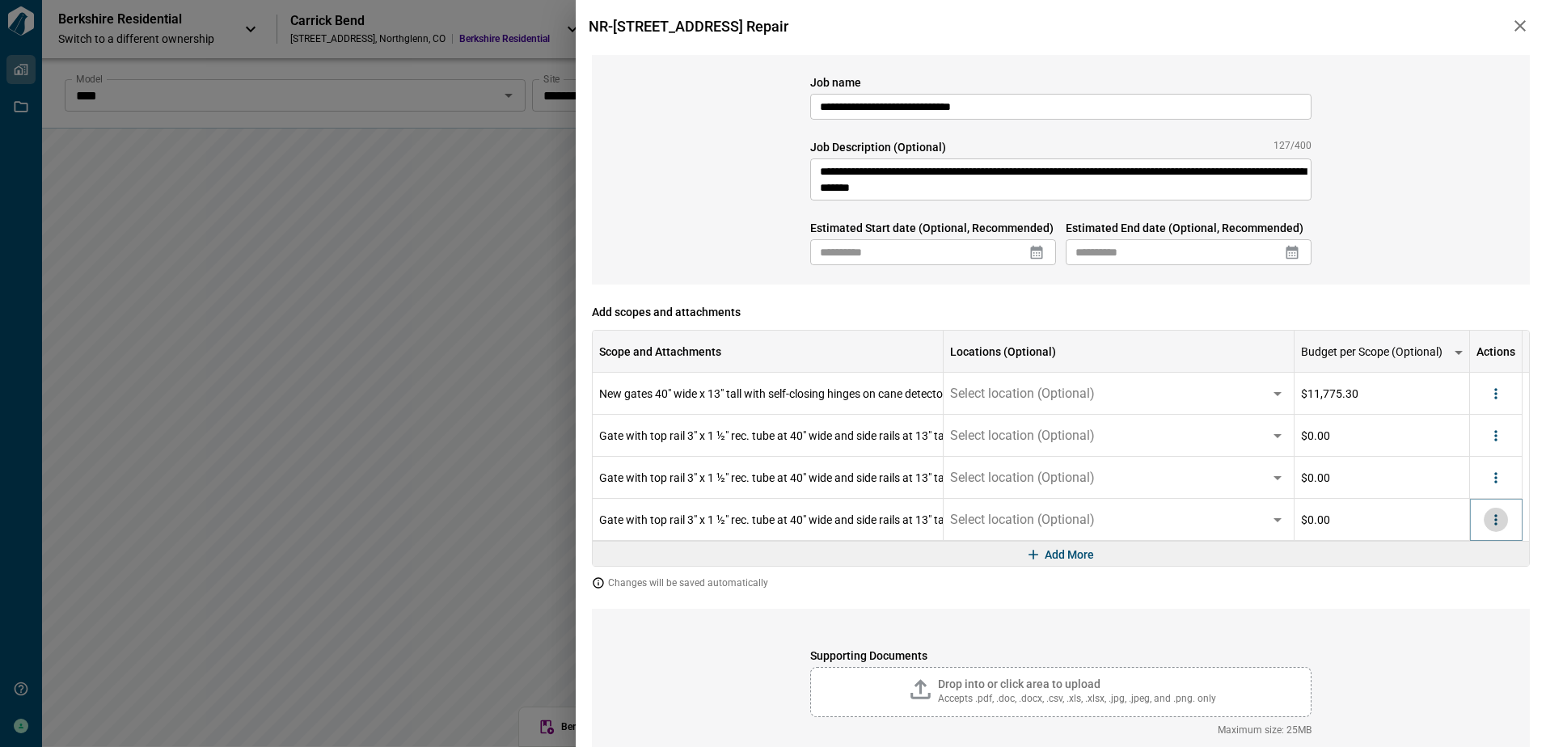
click at [1497, 529] on button "more" at bounding box center [1496, 520] width 24 height 24
click at [1480, 583] on li "Delete" at bounding box center [1462, 582] width 91 height 29
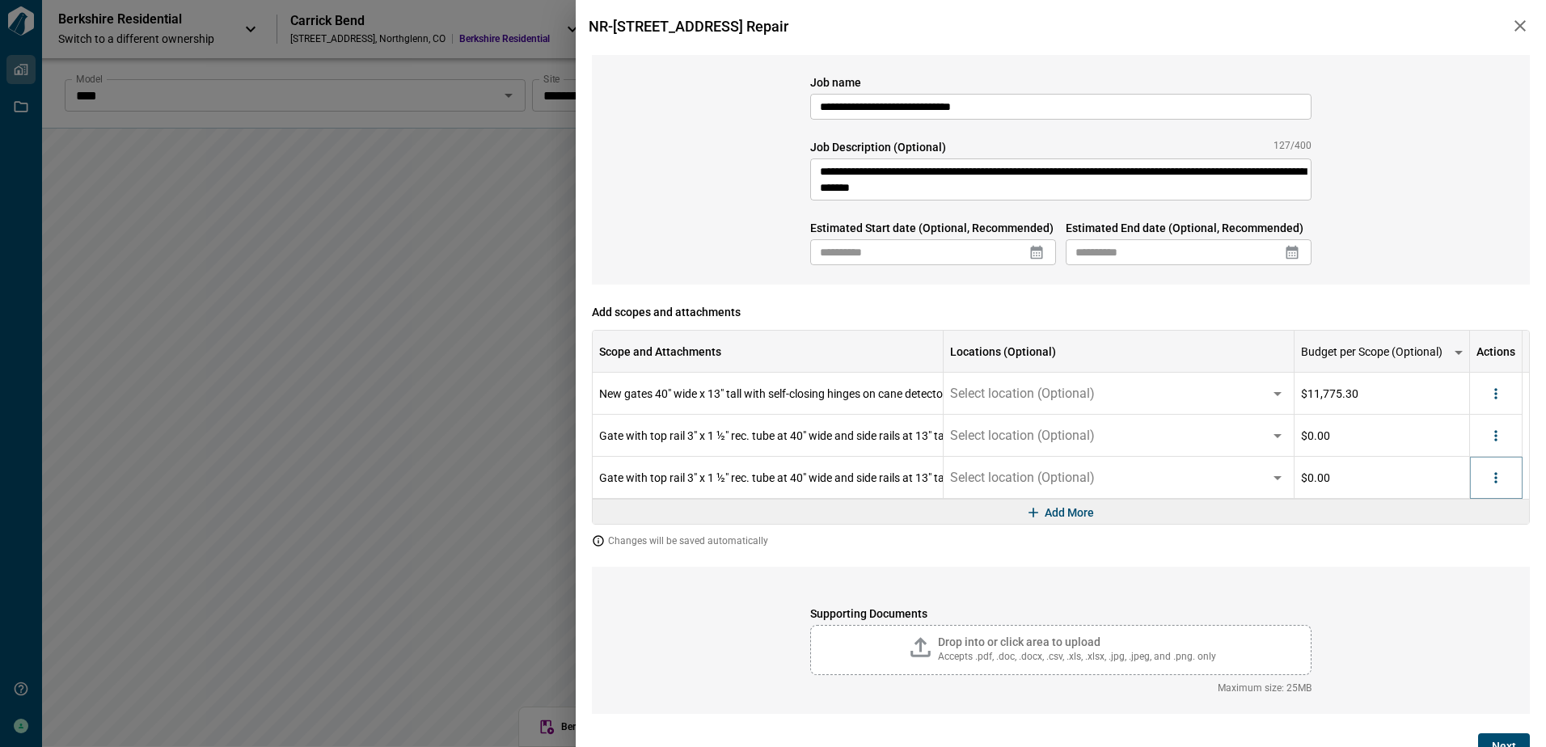
drag, startPoint x: 1499, startPoint y: 479, endPoint x: 1494, endPoint y: 489, distance: 11.6
click at [1499, 479] on icon "more" at bounding box center [1496, 478] width 16 height 16
click at [1472, 543] on li "Delete" at bounding box center [1462, 540] width 91 height 29
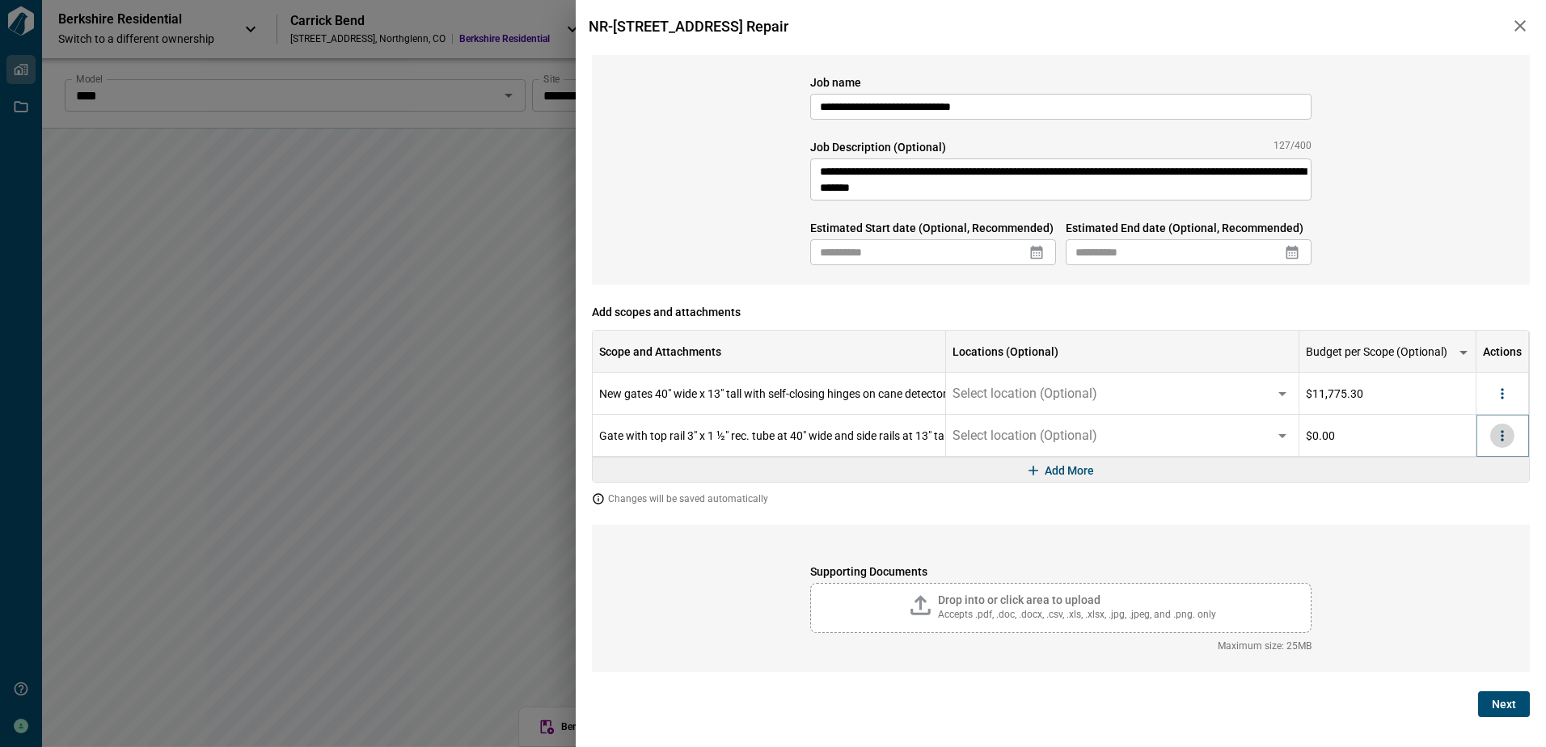
click at [1504, 439] on icon "more" at bounding box center [1502, 436] width 16 height 16
click at [1481, 500] on li "Delete" at bounding box center [1469, 497] width 91 height 29
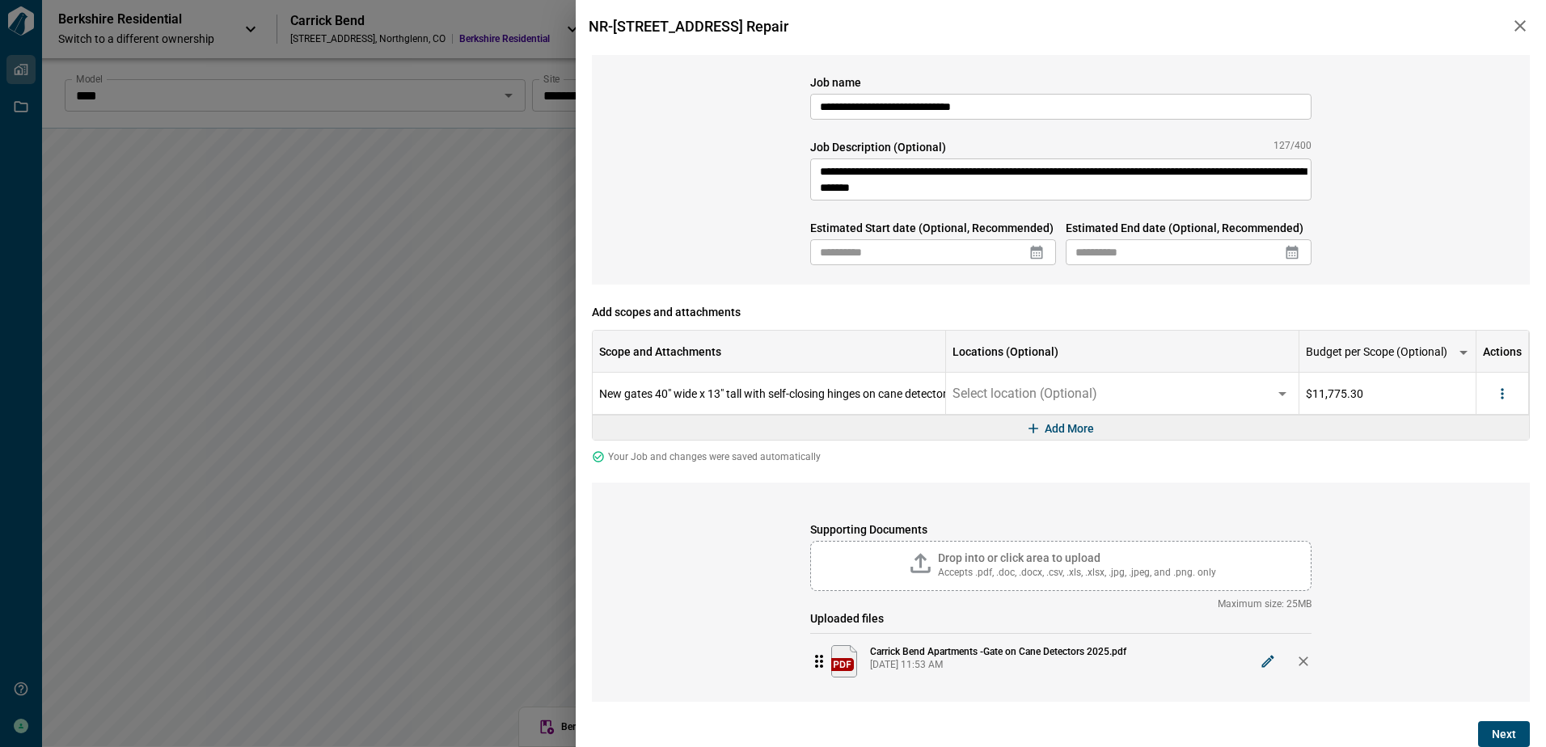
click at [1500, 731] on span "Next" at bounding box center [1504, 734] width 24 height 16
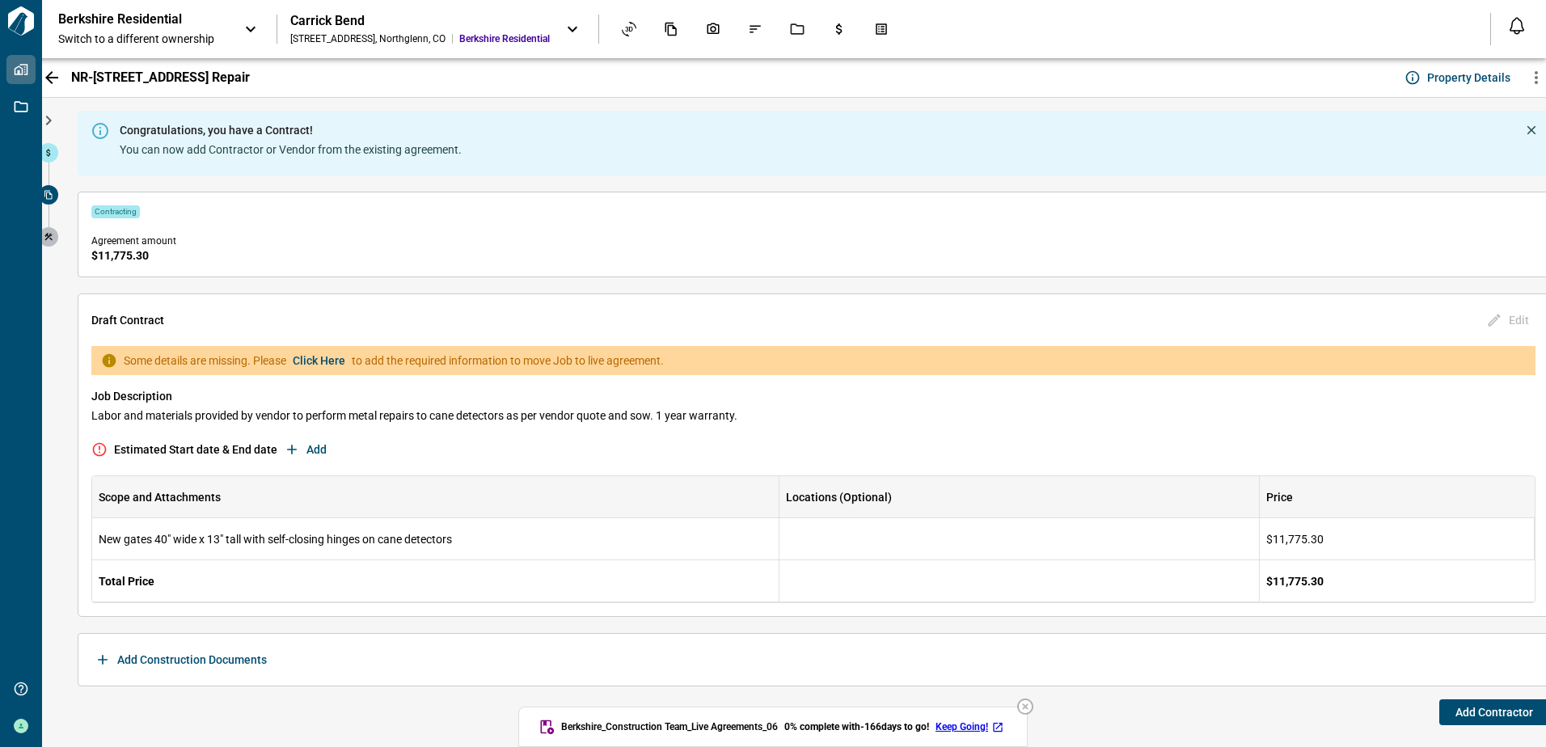
click at [306, 446] on span "Add" at bounding box center [316, 449] width 20 height 16
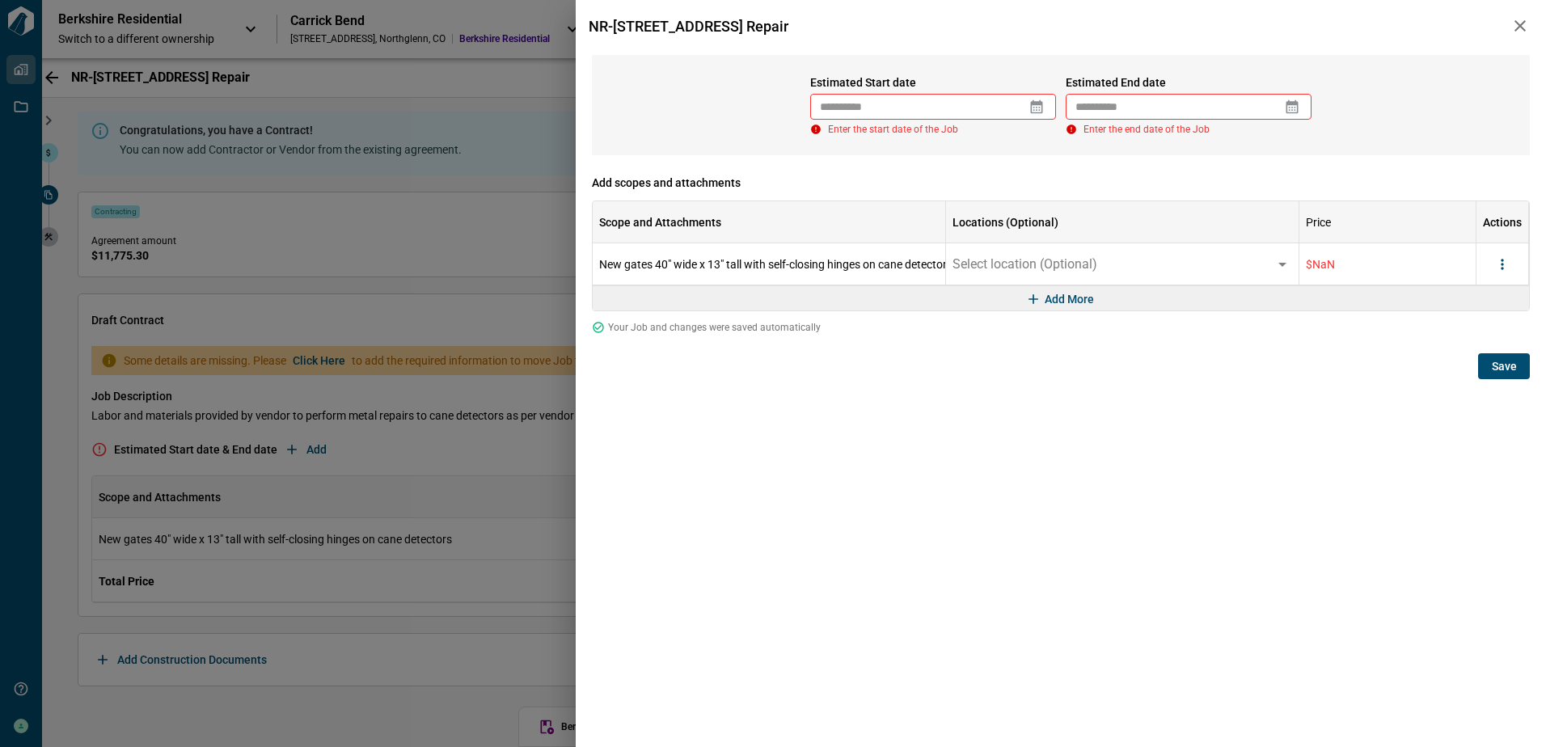
click at [1036, 104] on icon at bounding box center [1037, 107] width 12 height 14
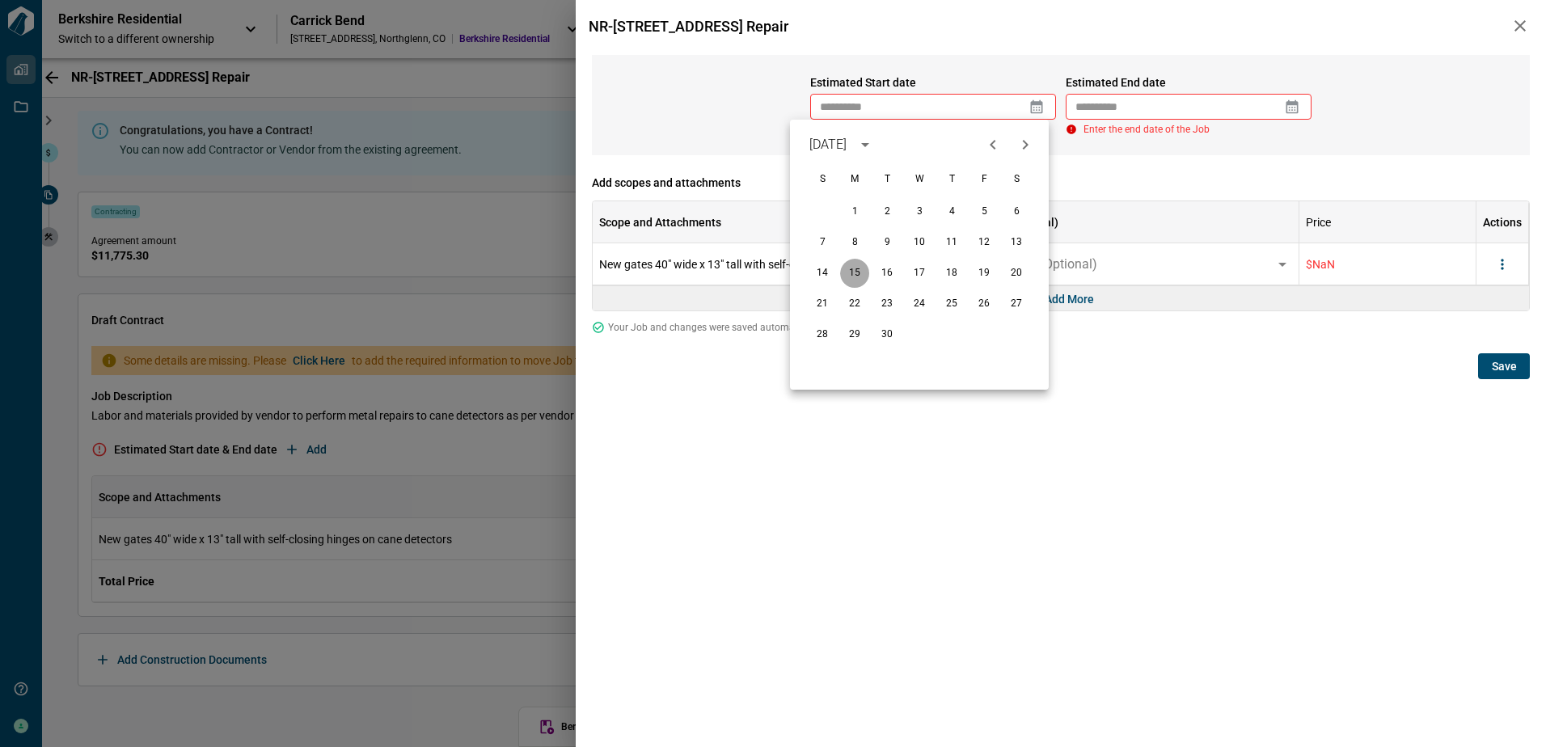
click at [859, 275] on button "15" at bounding box center [854, 273] width 29 height 29
type input "**********"
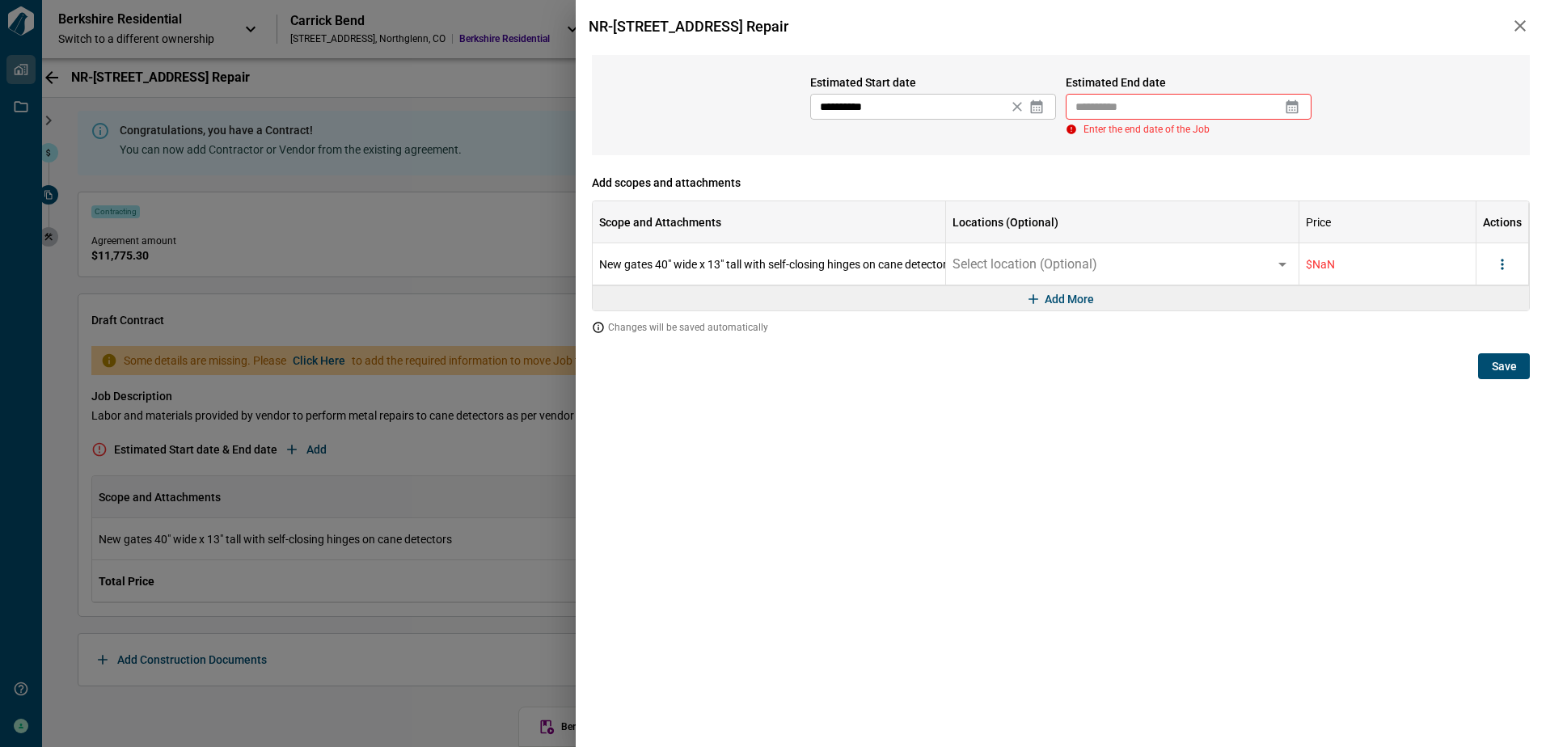
click at [1287, 106] on icon at bounding box center [1292, 107] width 12 height 14
click at [1281, 143] on icon "Next month" at bounding box center [1281, 145] width 6 height 10
click at [1076, 245] on button "5" at bounding box center [1077, 242] width 29 height 29
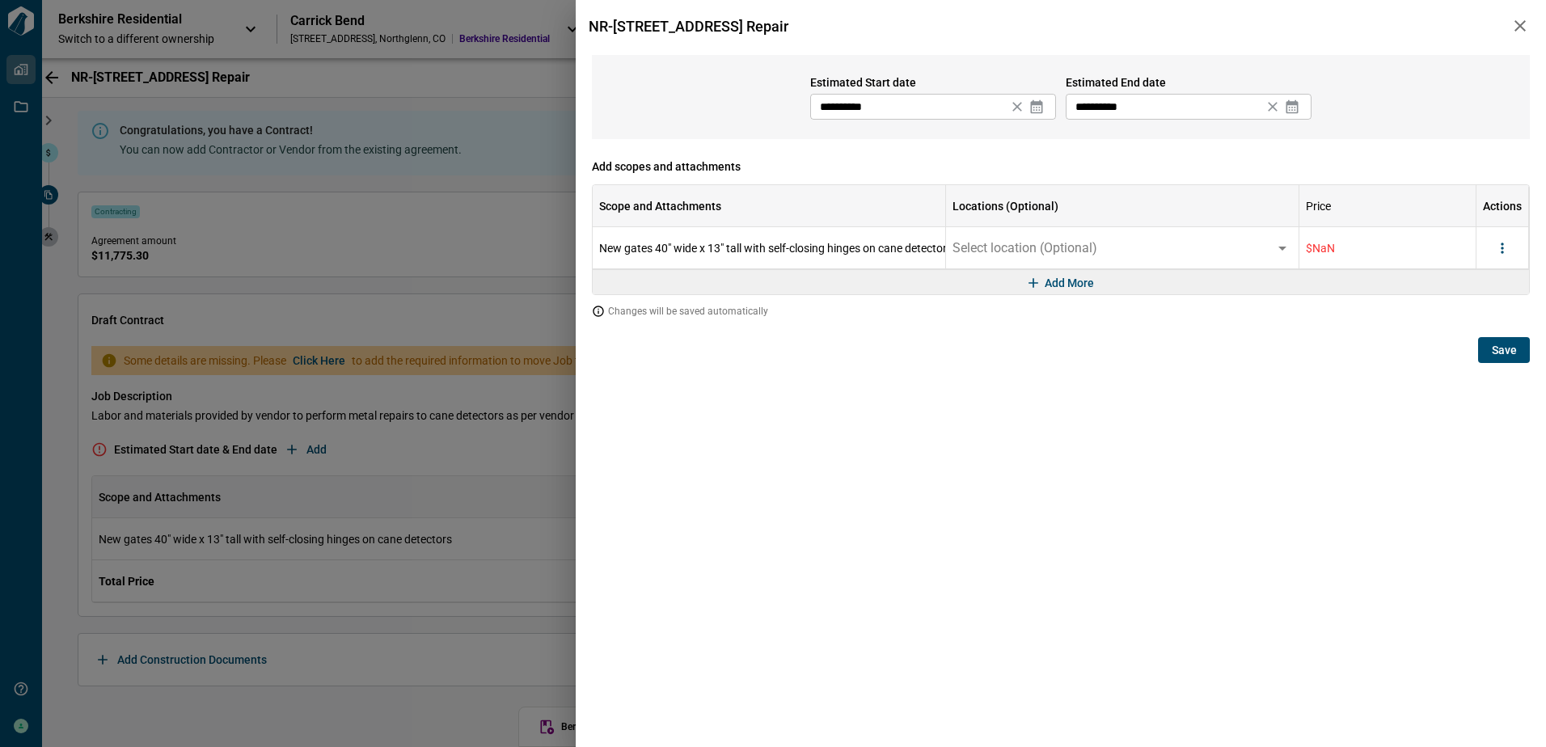
type input "**********"
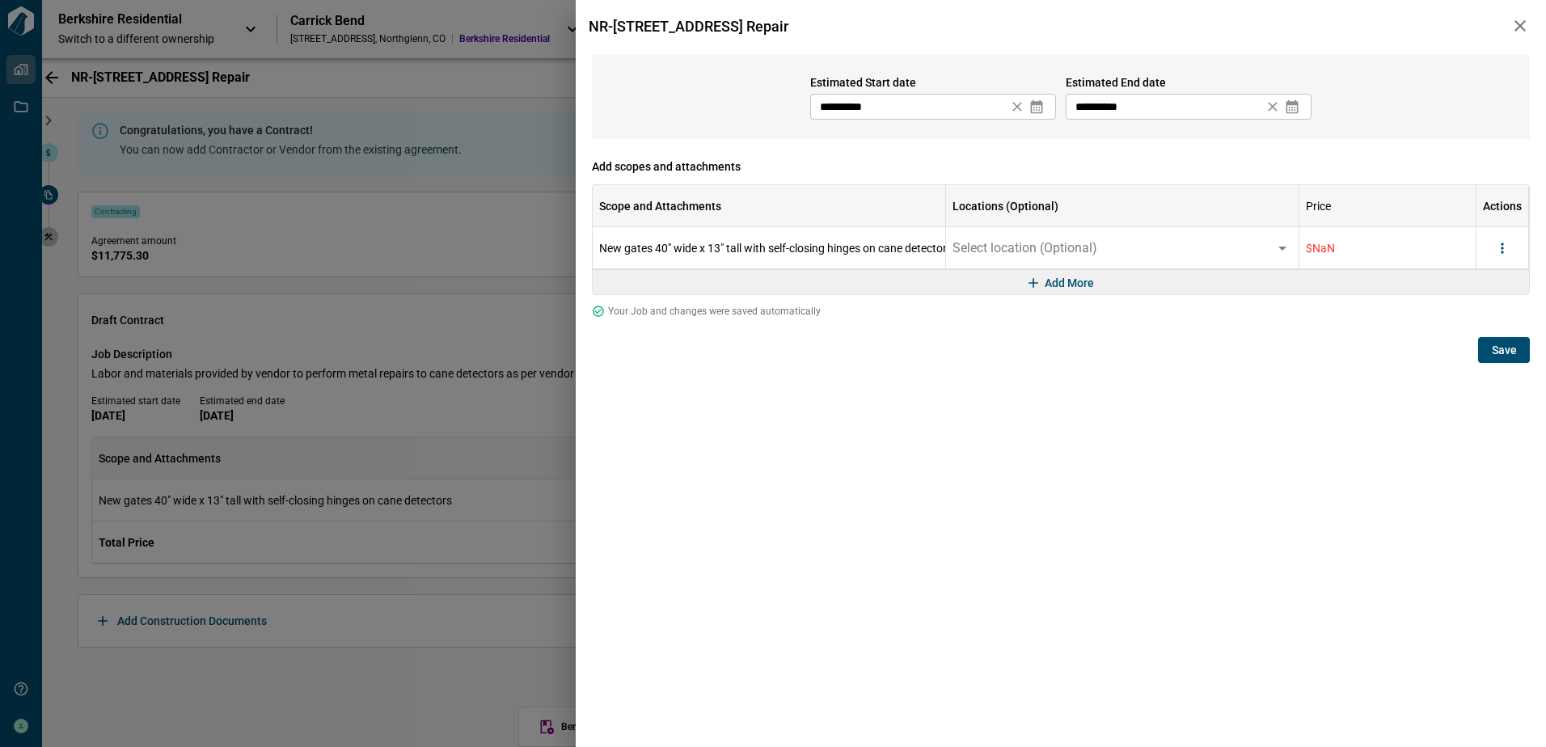
click at [1501, 352] on span "Save" at bounding box center [1504, 350] width 25 height 16
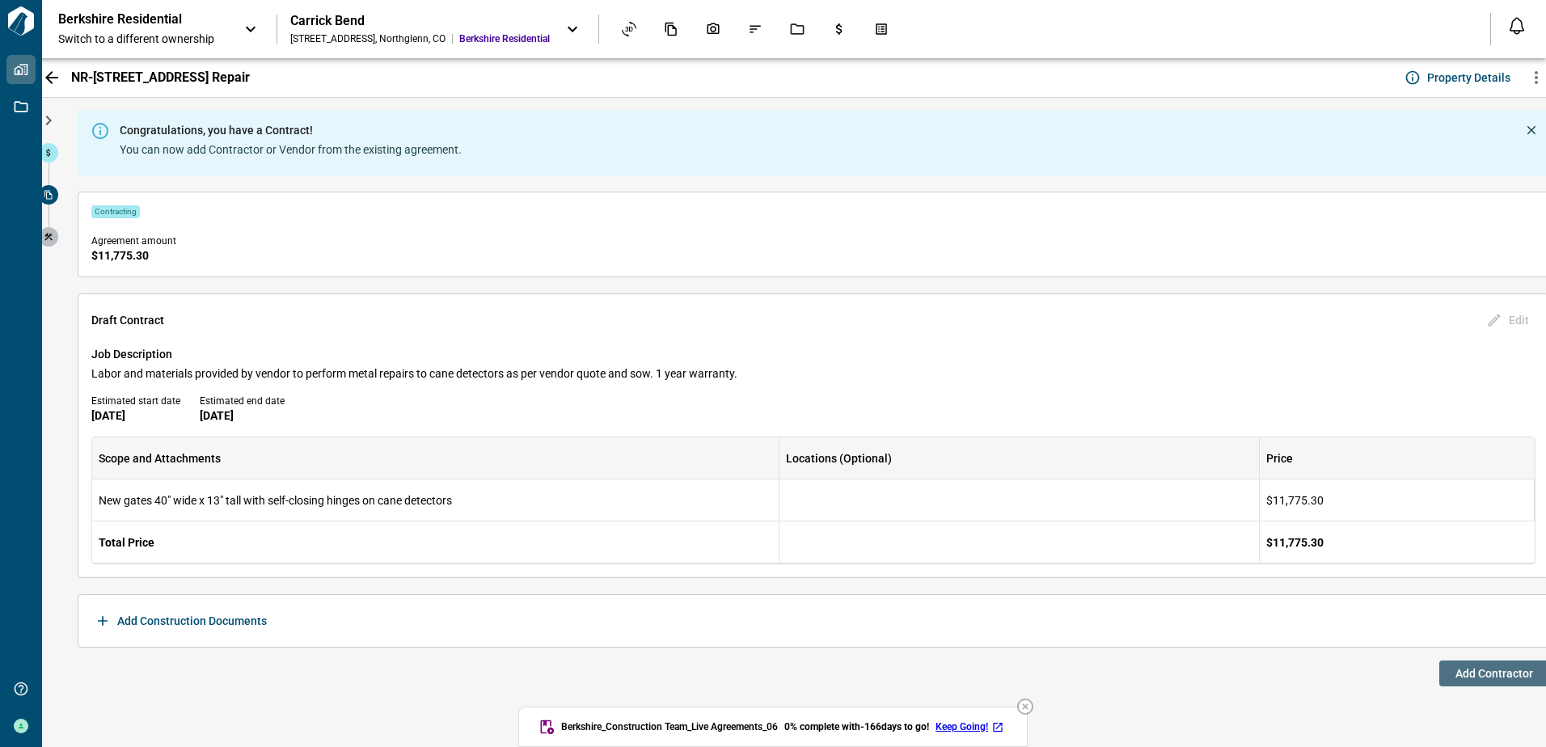
click at [1492, 680] on span "Add Contractor" at bounding box center [1494, 673] width 78 height 16
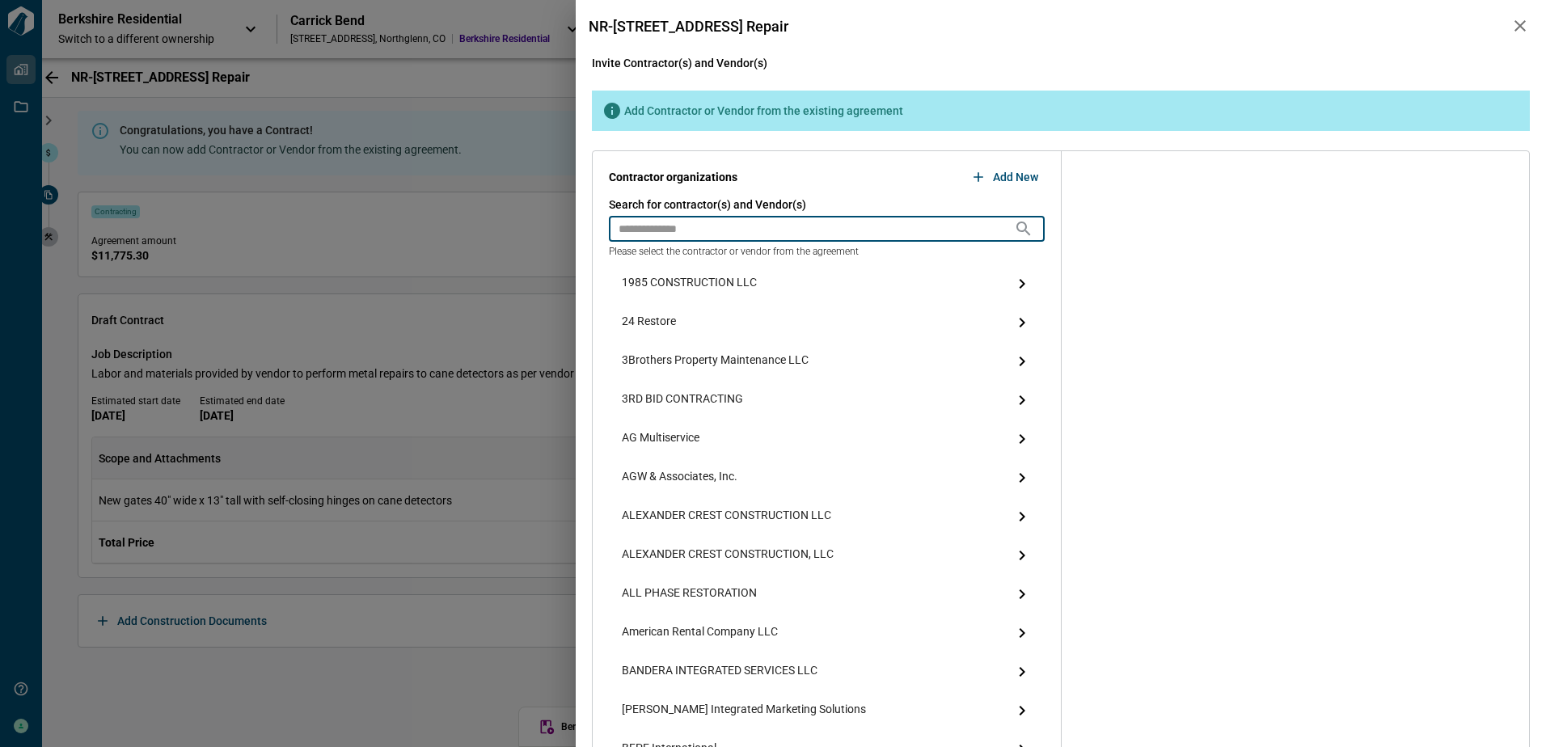
click at [640, 230] on input "text" at bounding box center [811, 229] width 405 height 26
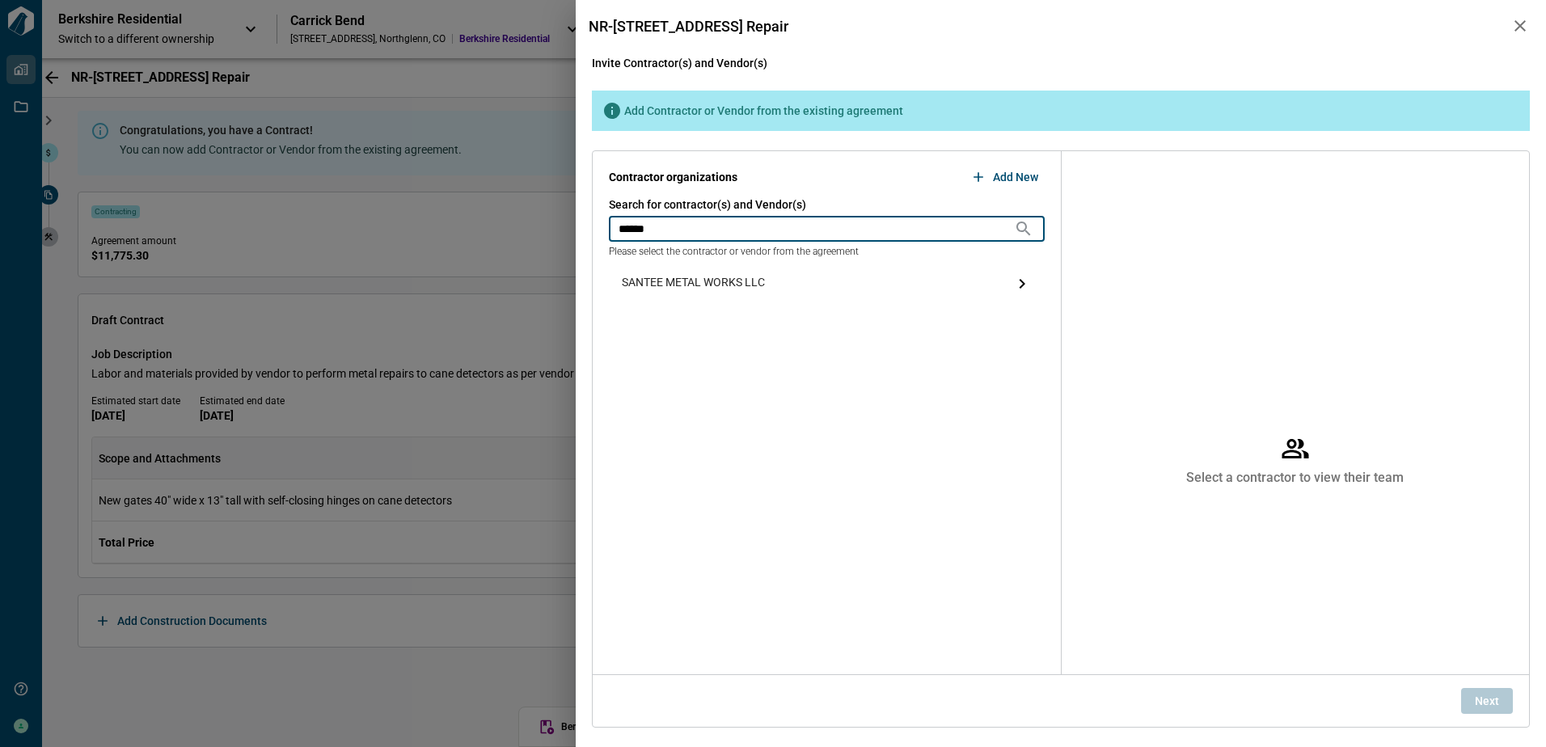
type input "******"
click at [707, 282] on span "SANTEE METAL WORKS LLC" at bounding box center [693, 283] width 143 height 19
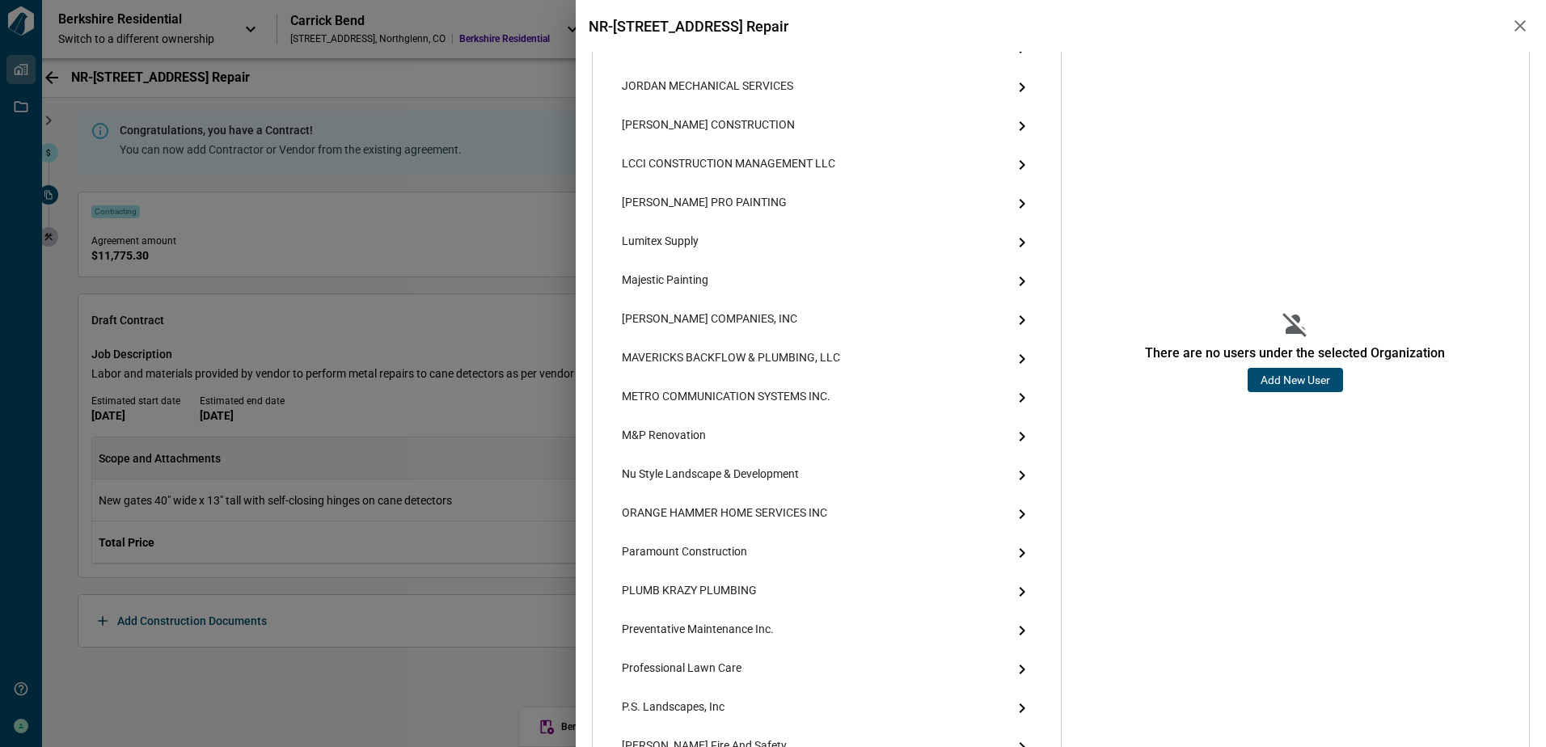
scroll to position [1374, 0]
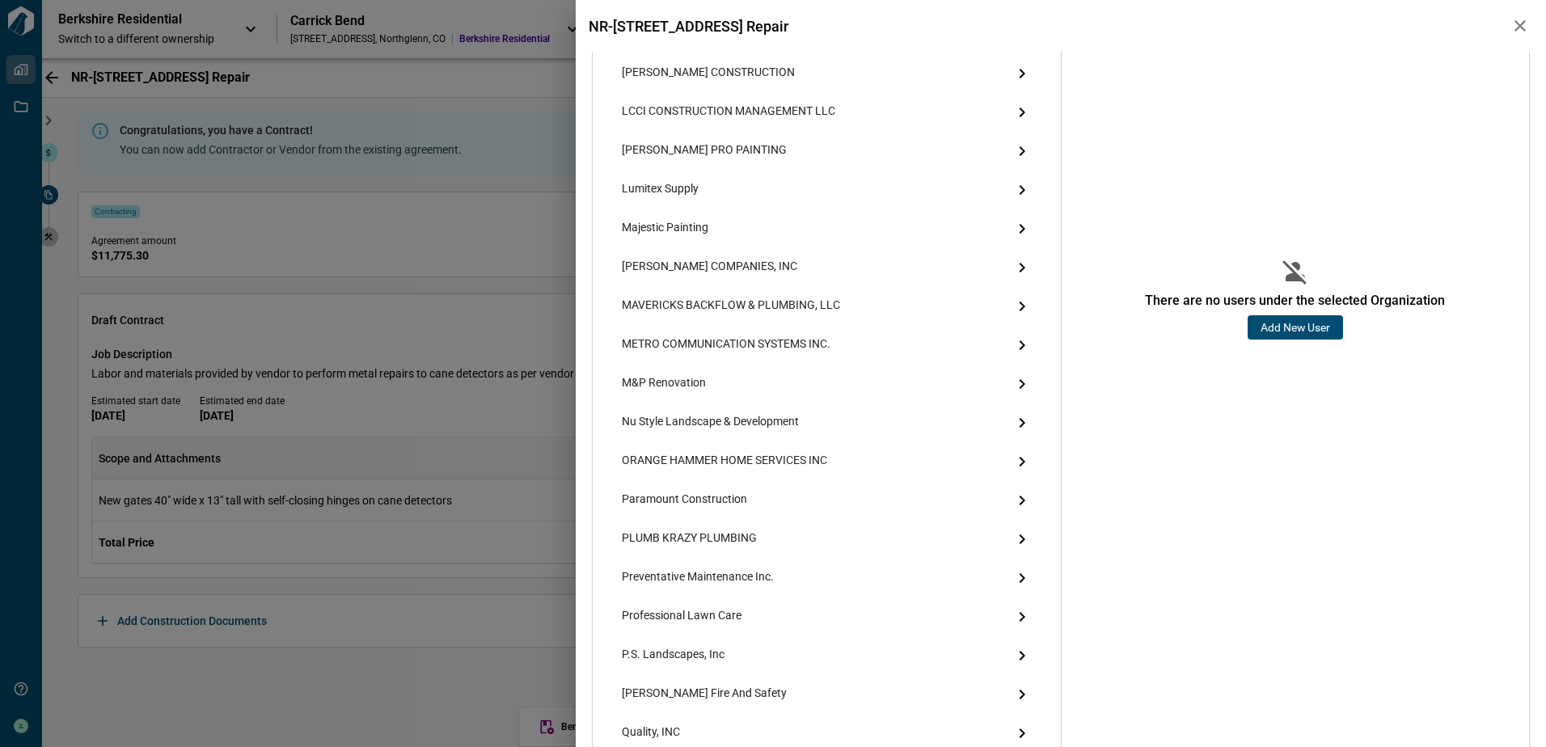
drag, startPoint x: 1298, startPoint y: 331, endPoint x: 1532, endPoint y: 336, distance: 233.7
click at [1298, 331] on button "Add New User" at bounding box center [1295, 327] width 95 height 24
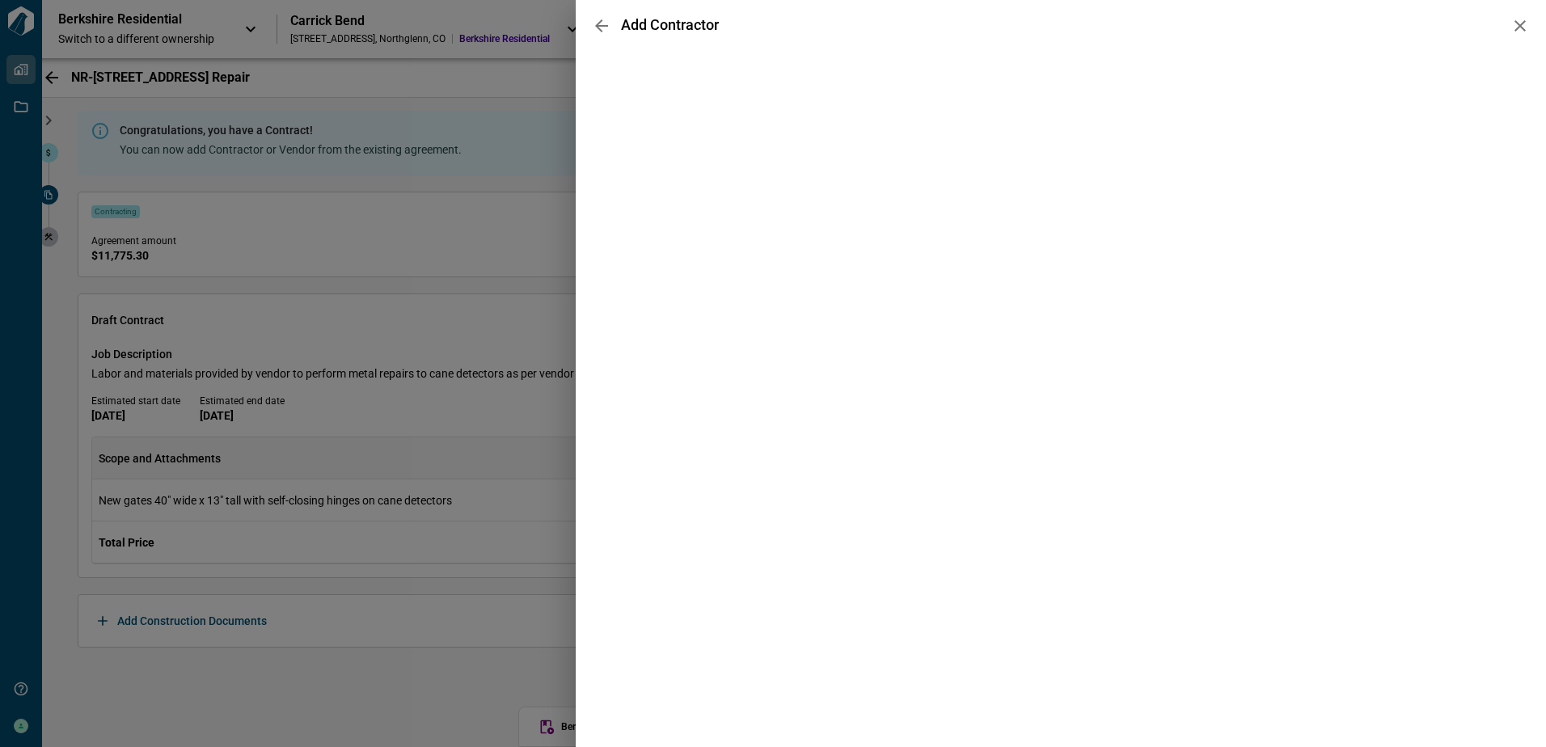
scroll to position [0, 0]
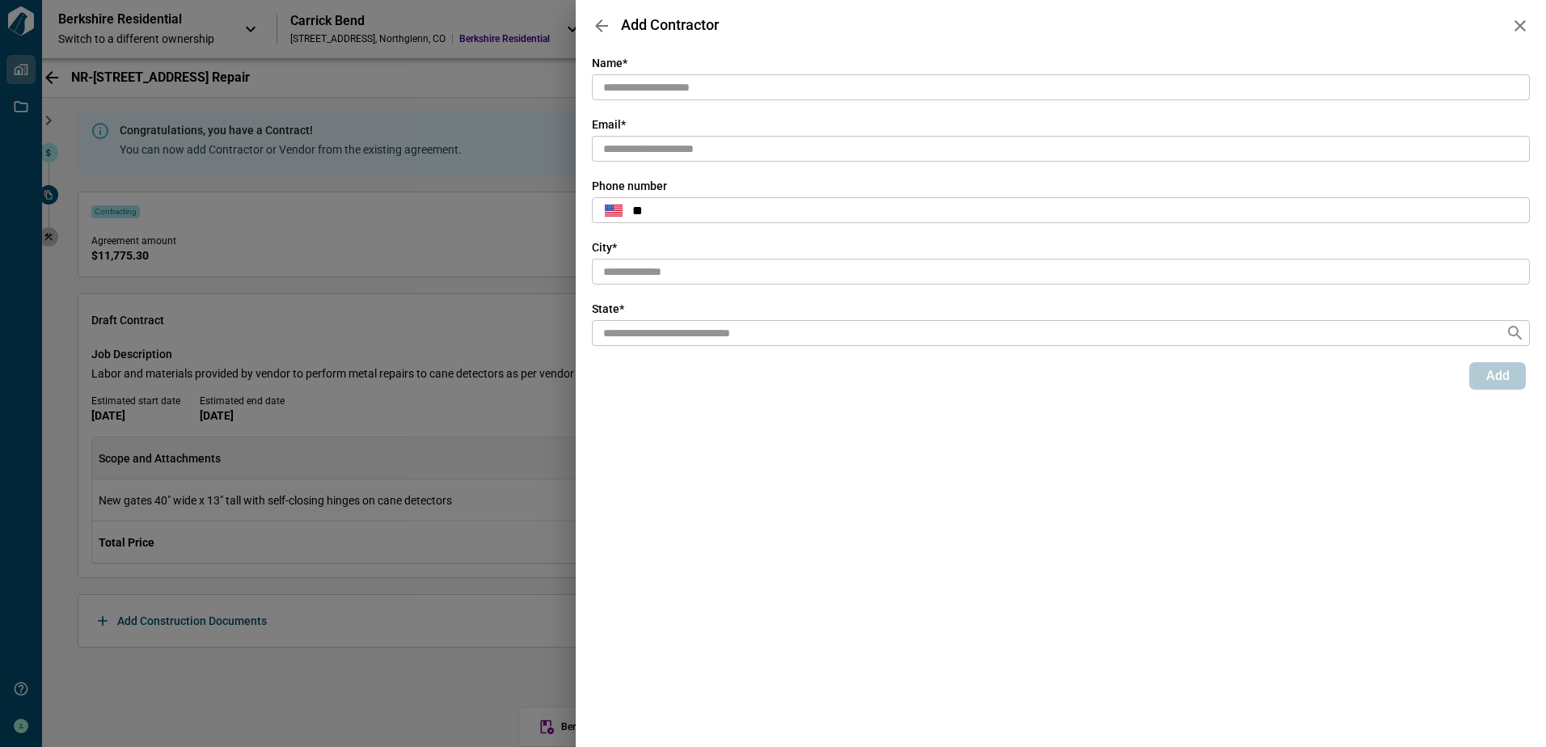
click at [657, 77] on input "text" at bounding box center [1061, 87] width 938 height 27
paste input "**********"
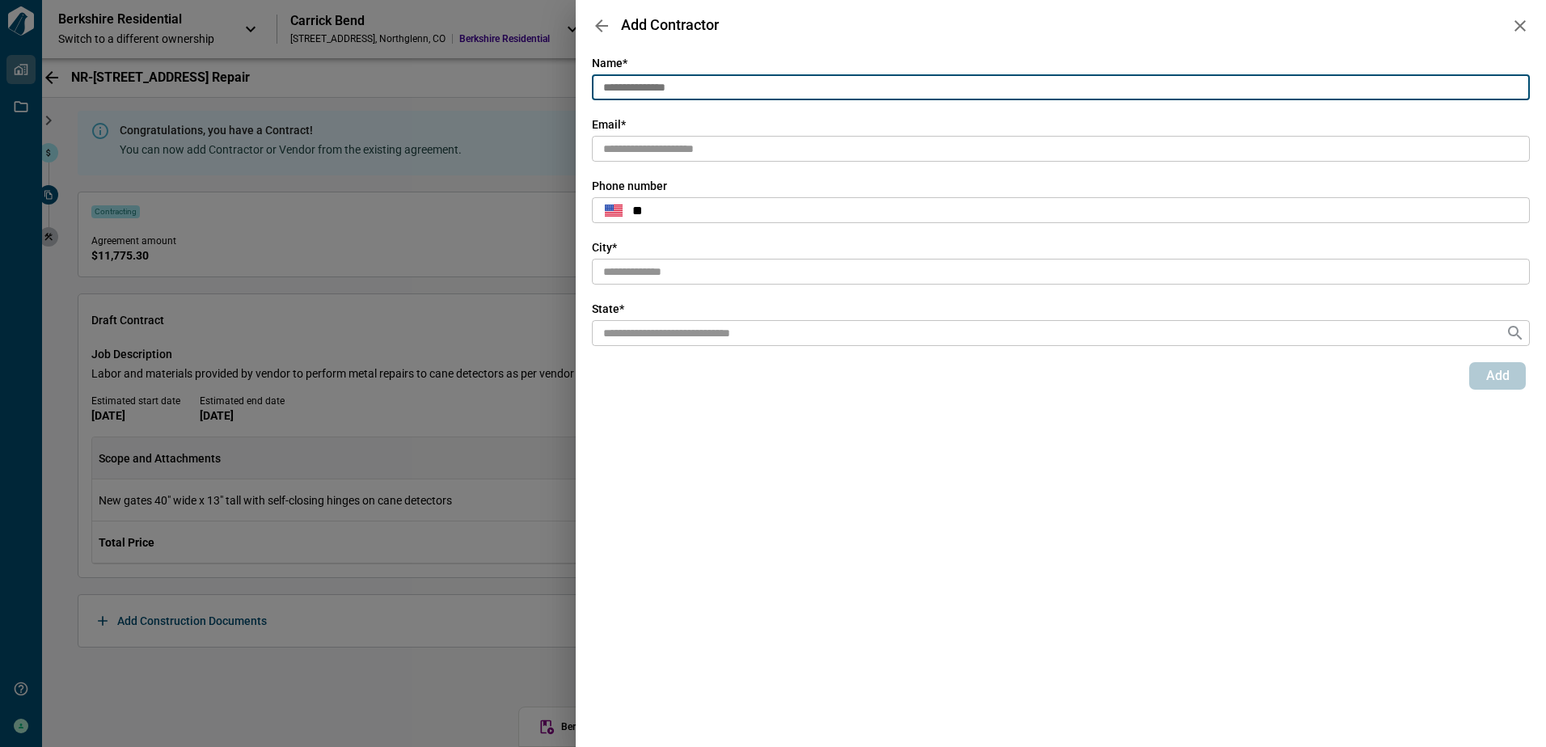
type input "**********"
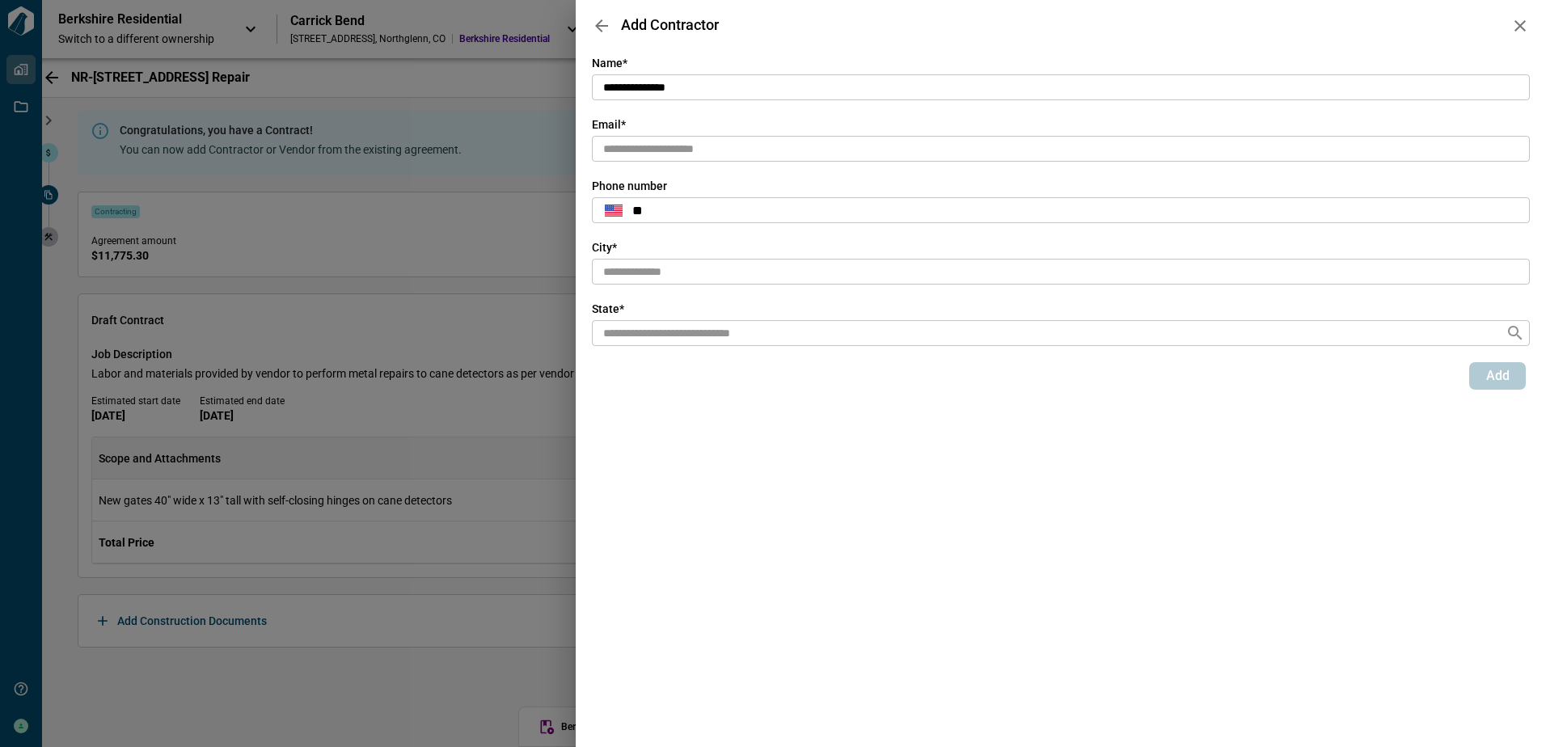
click at [644, 152] on input "text" at bounding box center [1061, 149] width 938 height 27
paste input "**********"
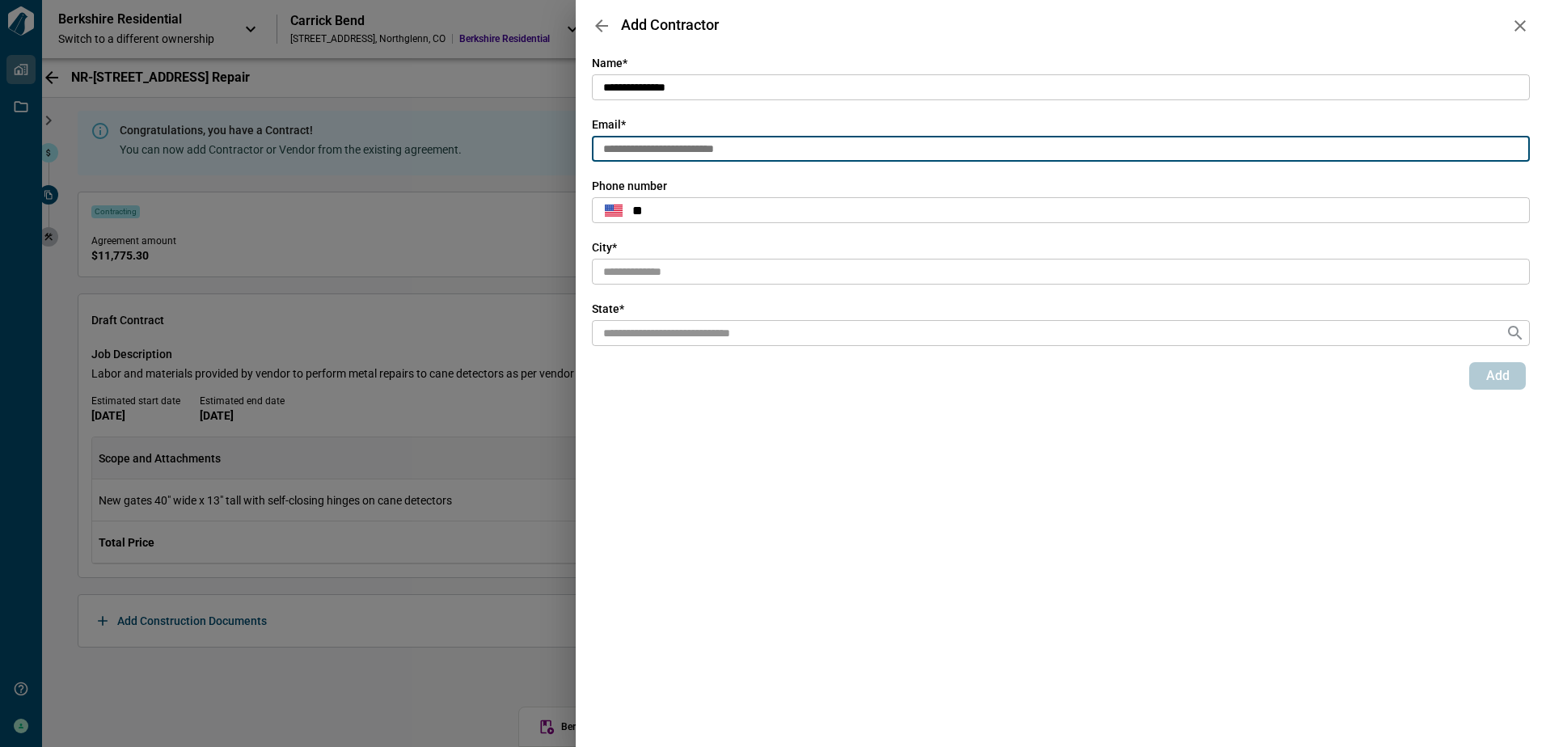
type input "**********"
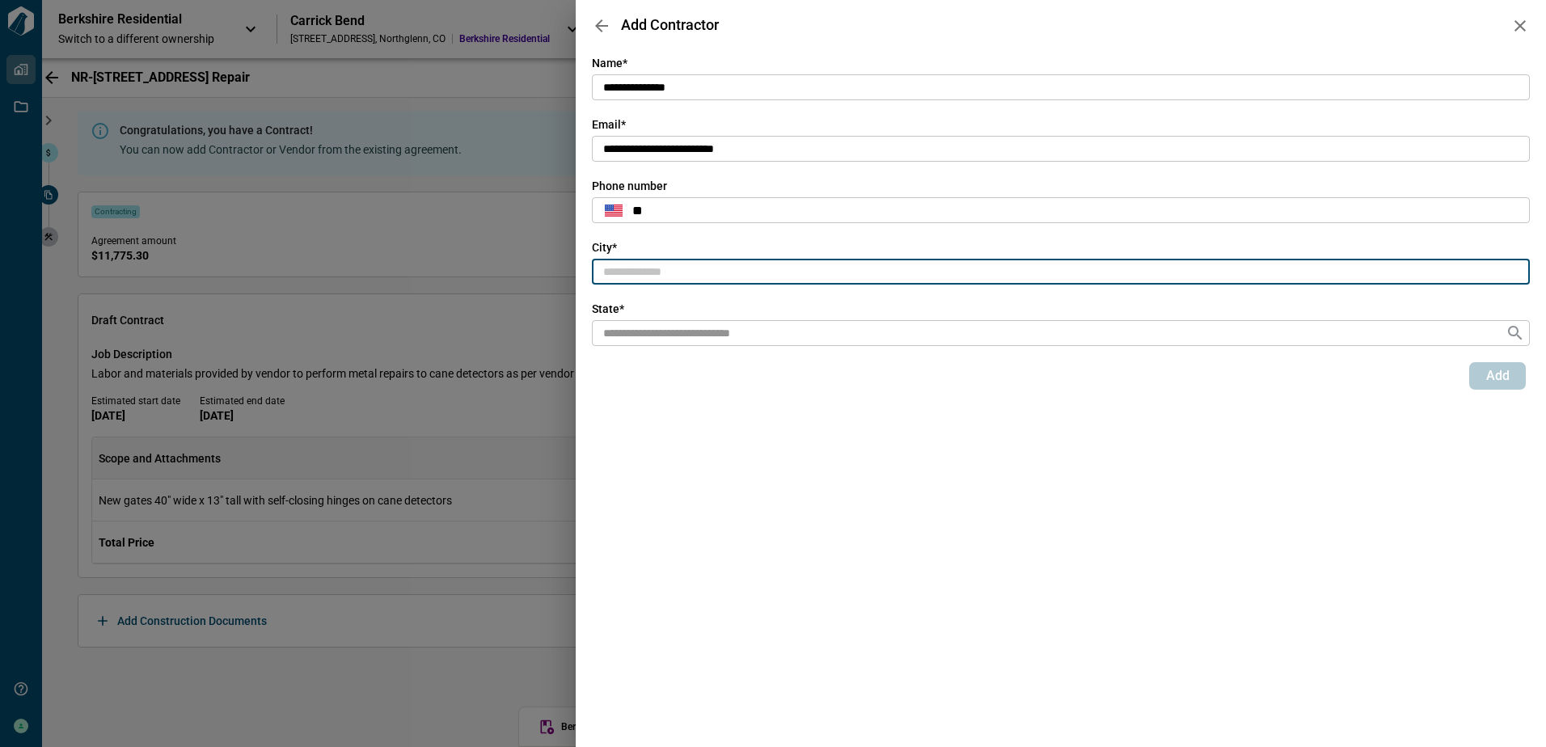
click at [631, 270] on input "text" at bounding box center [1061, 272] width 938 height 27
type input "*********"
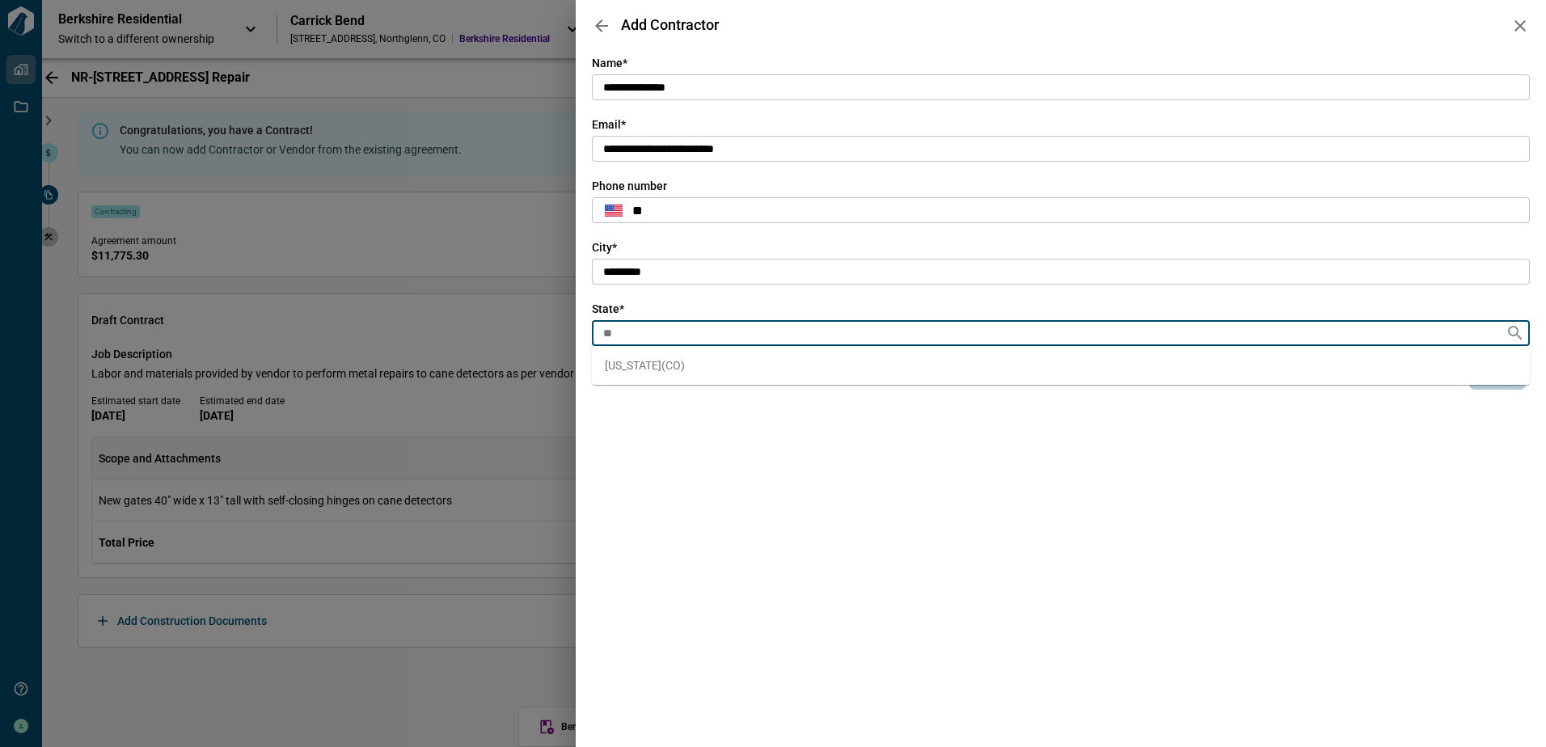
click at [665, 369] on span "[US_STATE] ( [GEOGRAPHIC_DATA] )" at bounding box center [645, 365] width 80 height 16
type input "**"
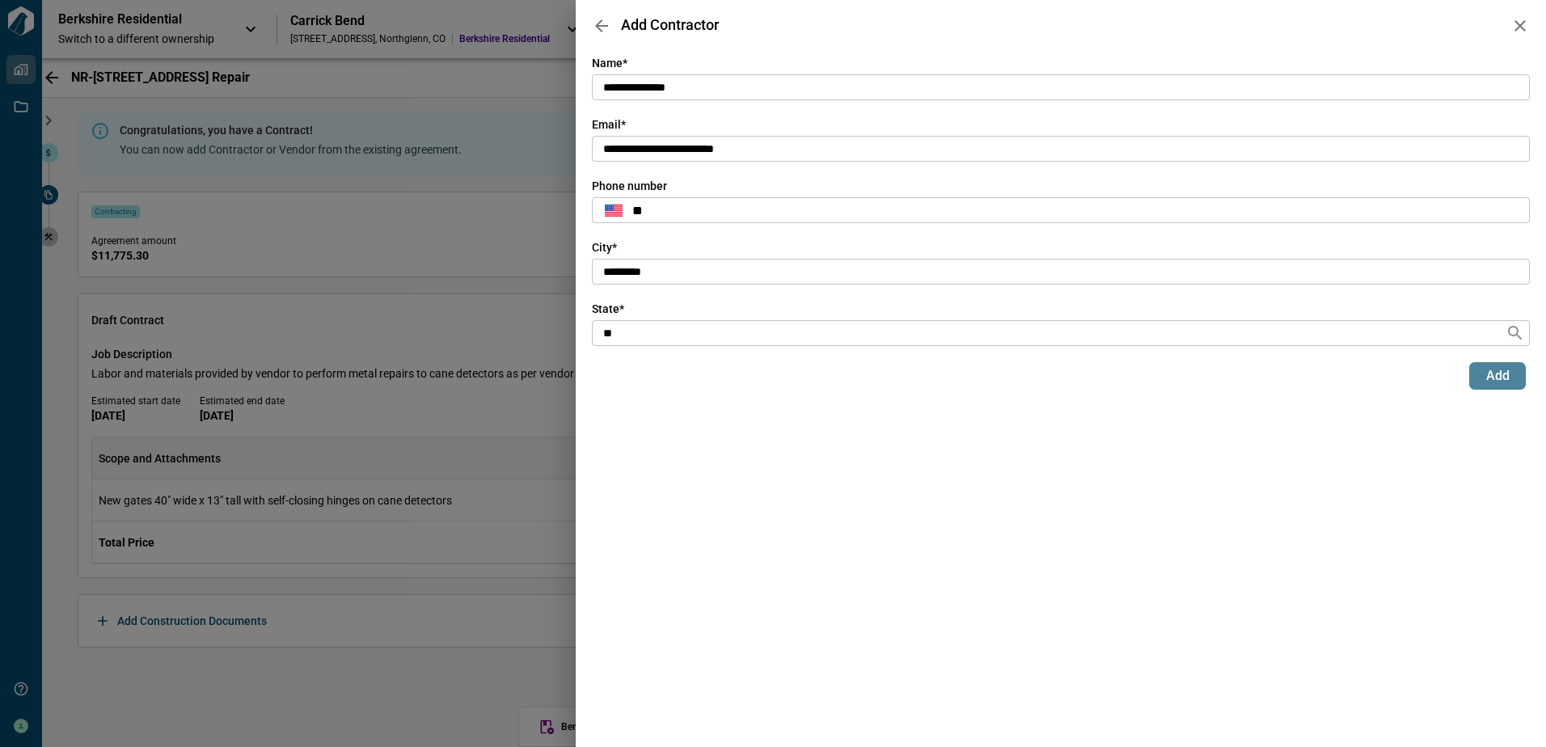
click at [1494, 380] on span "Add" at bounding box center [1497, 376] width 23 height 16
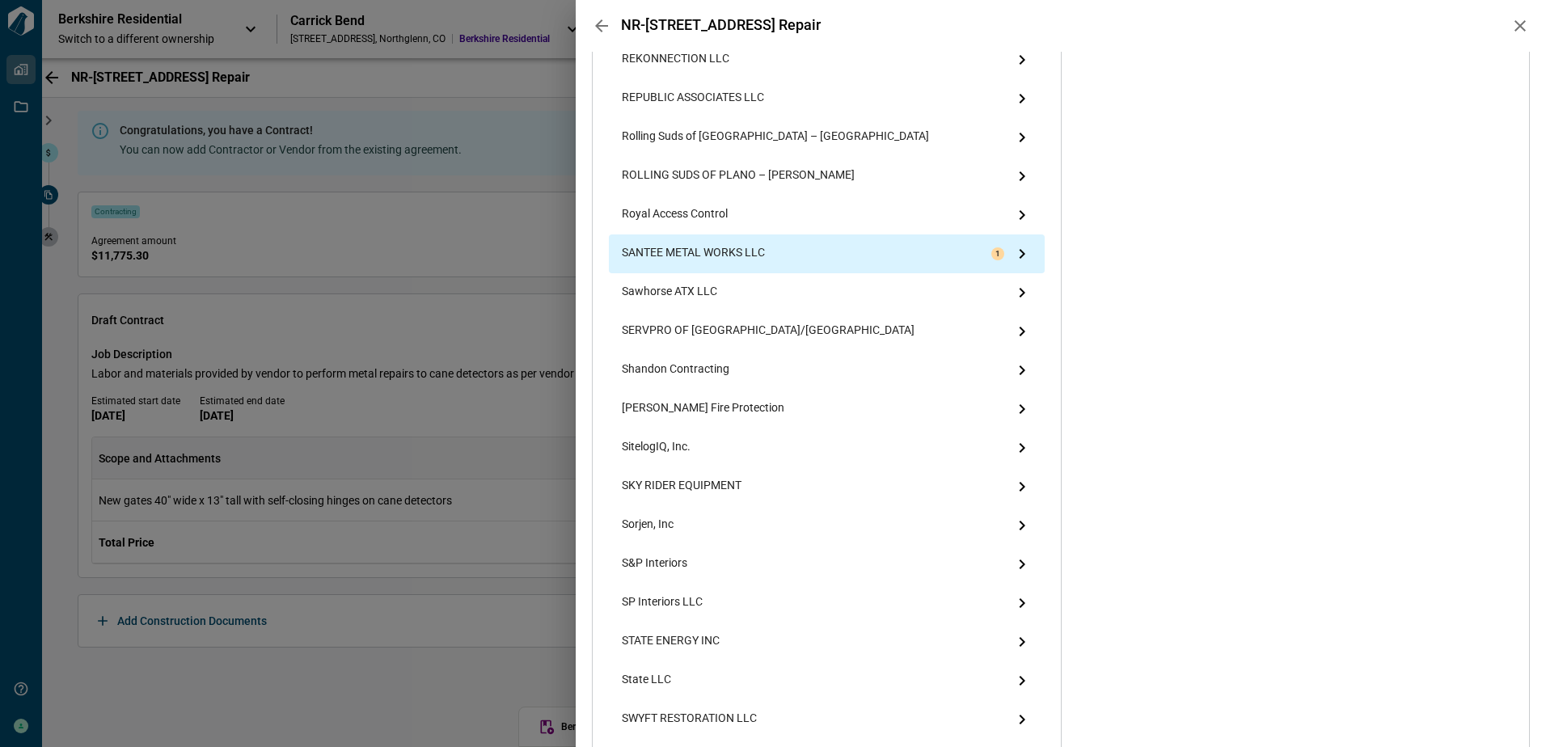
scroll to position [2520, 0]
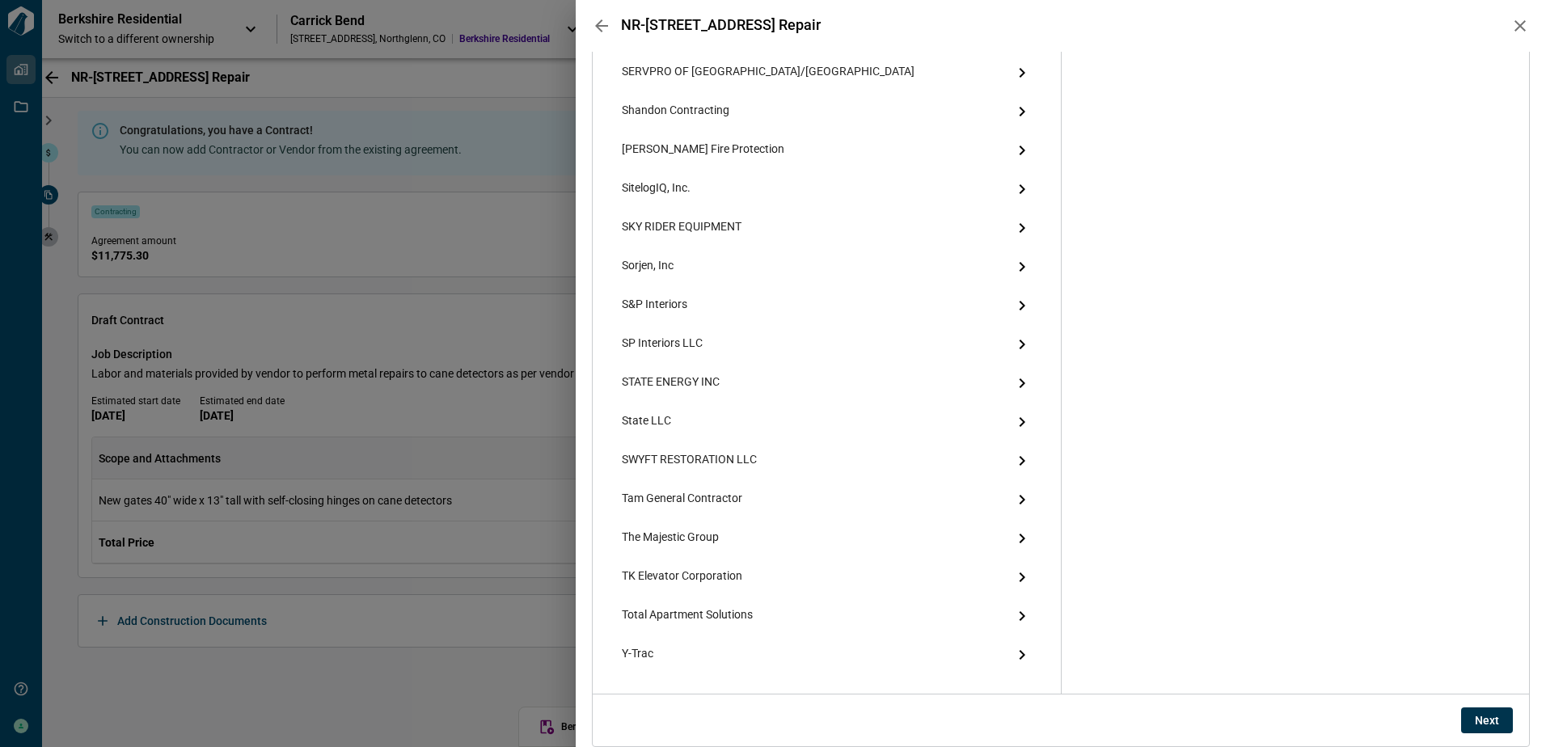
click at [1467, 716] on button "Next" at bounding box center [1487, 720] width 52 height 26
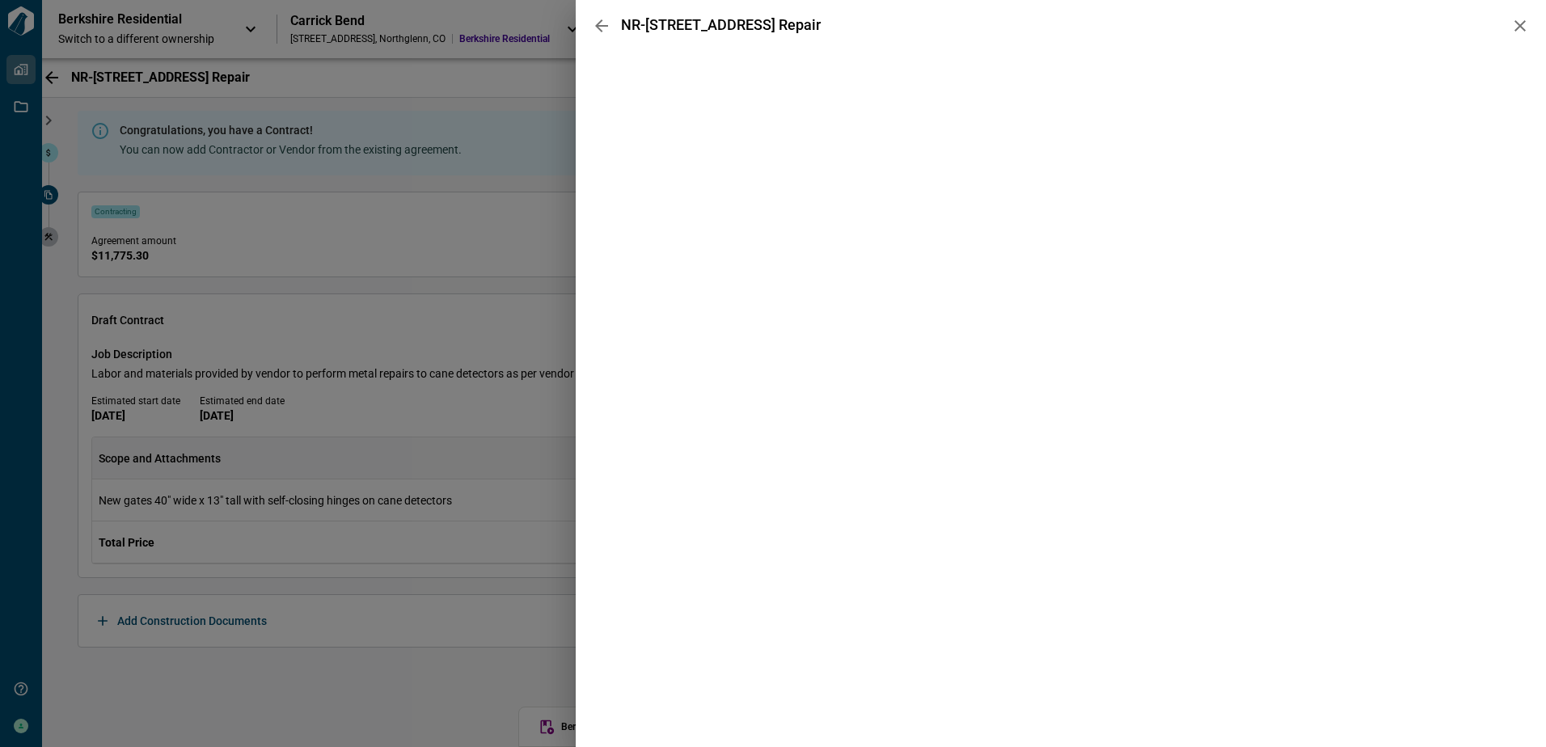
scroll to position [0, 0]
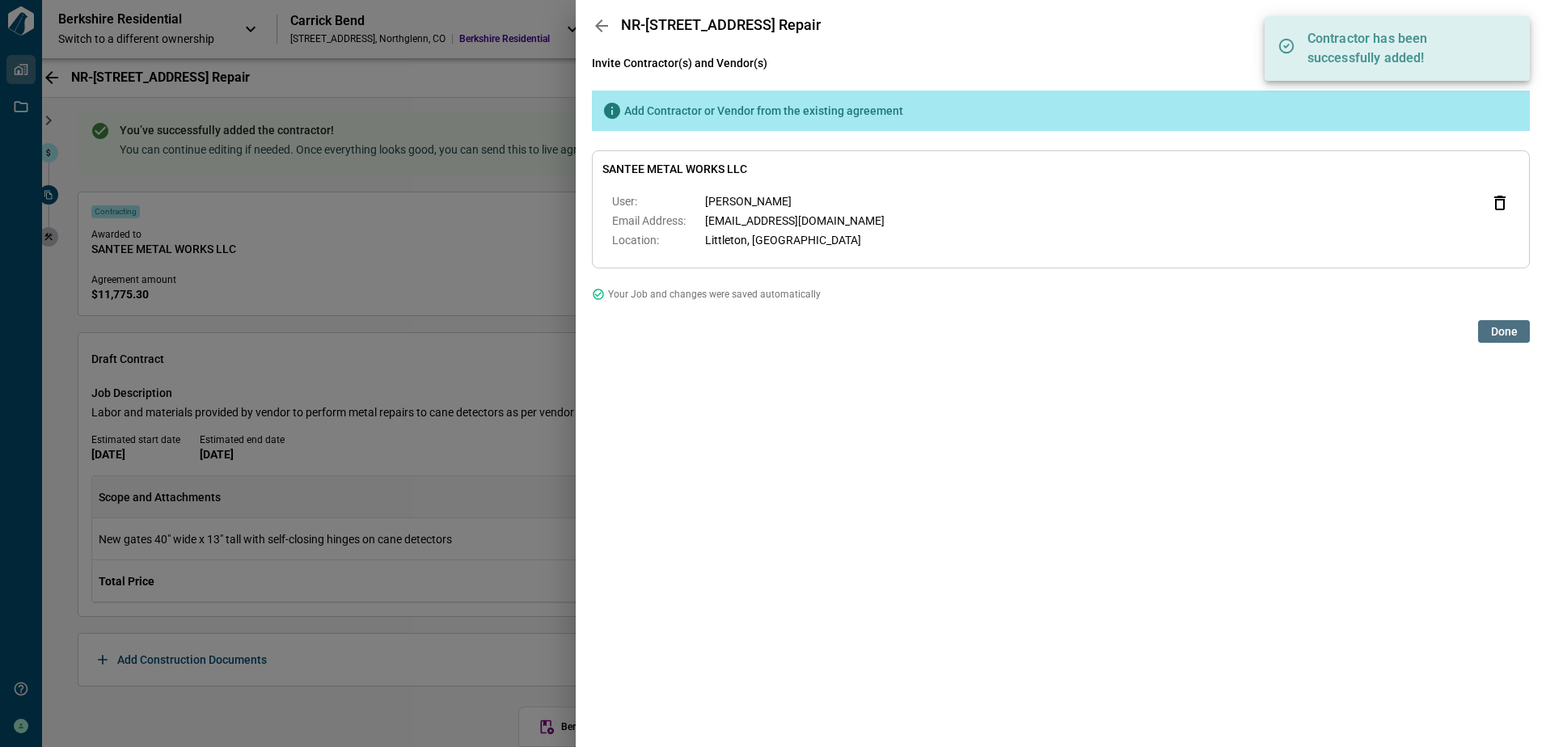
click at [1503, 328] on span "Done" at bounding box center [1504, 331] width 27 height 16
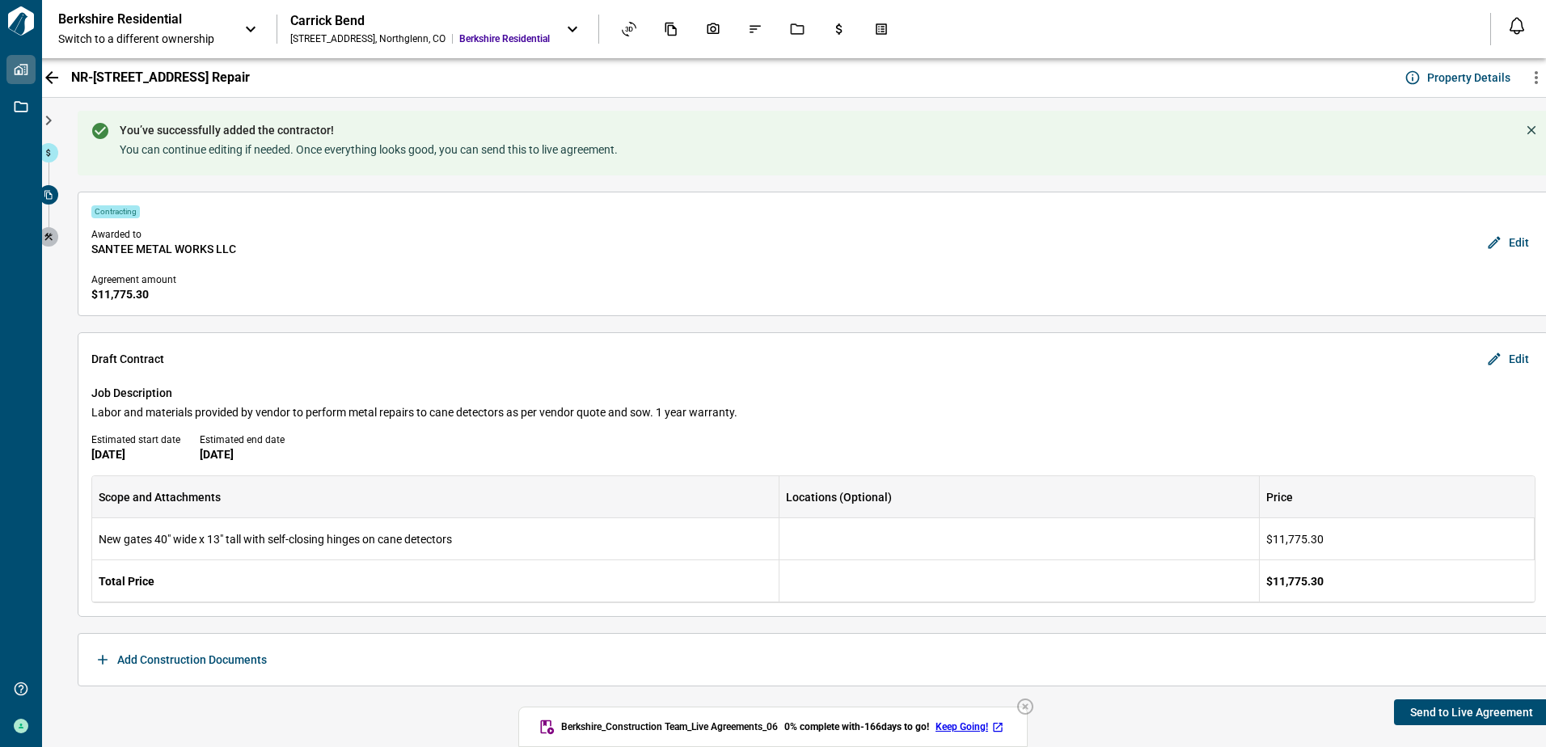
click at [1034, 710] on icon "button" at bounding box center [1024, 706] width 19 height 19
click at [1440, 707] on span "Send to Live Agreement" at bounding box center [1471, 712] width 123 height 16
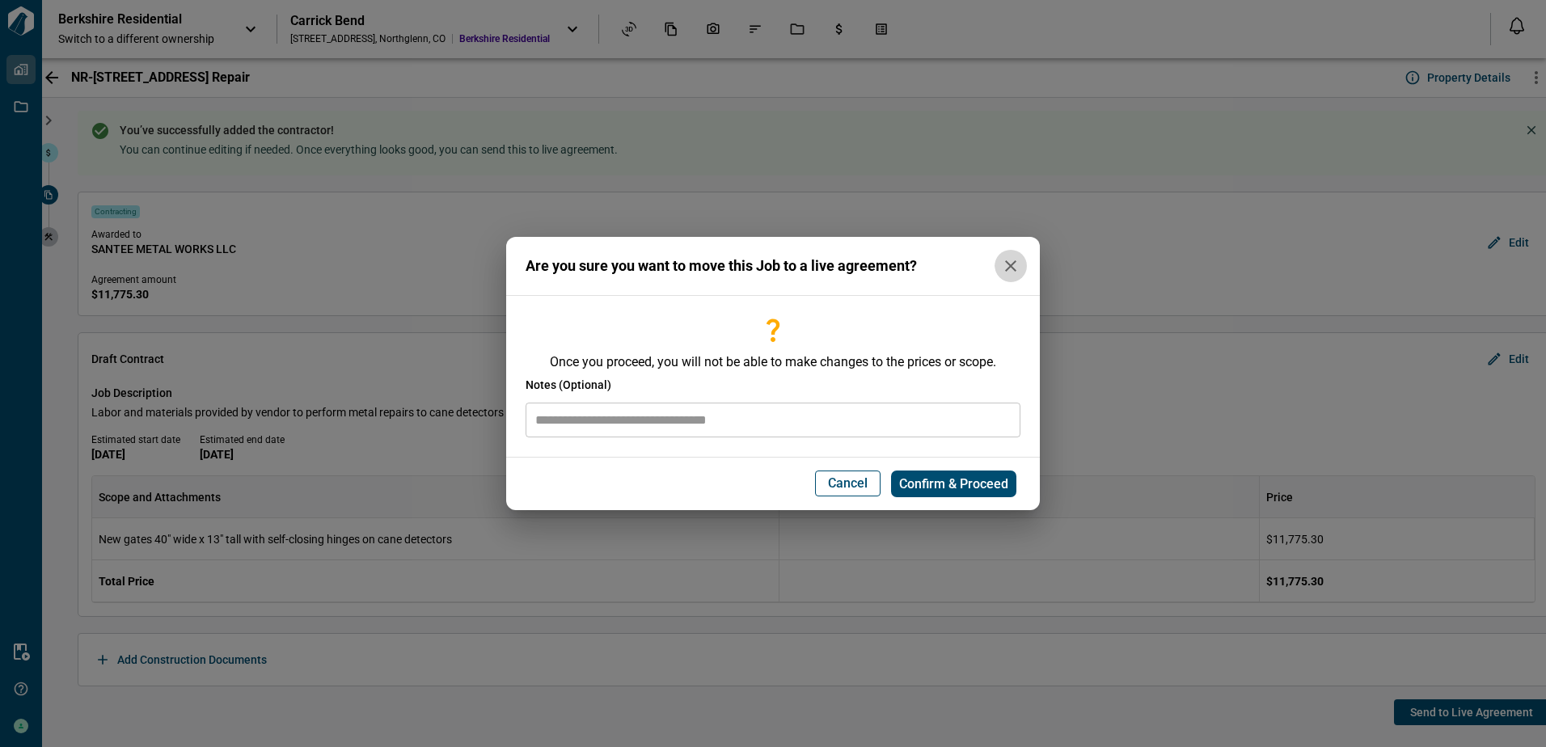
click at [1023, 267] on button "button" at bounding box center [1010, 266] width 32 height 32
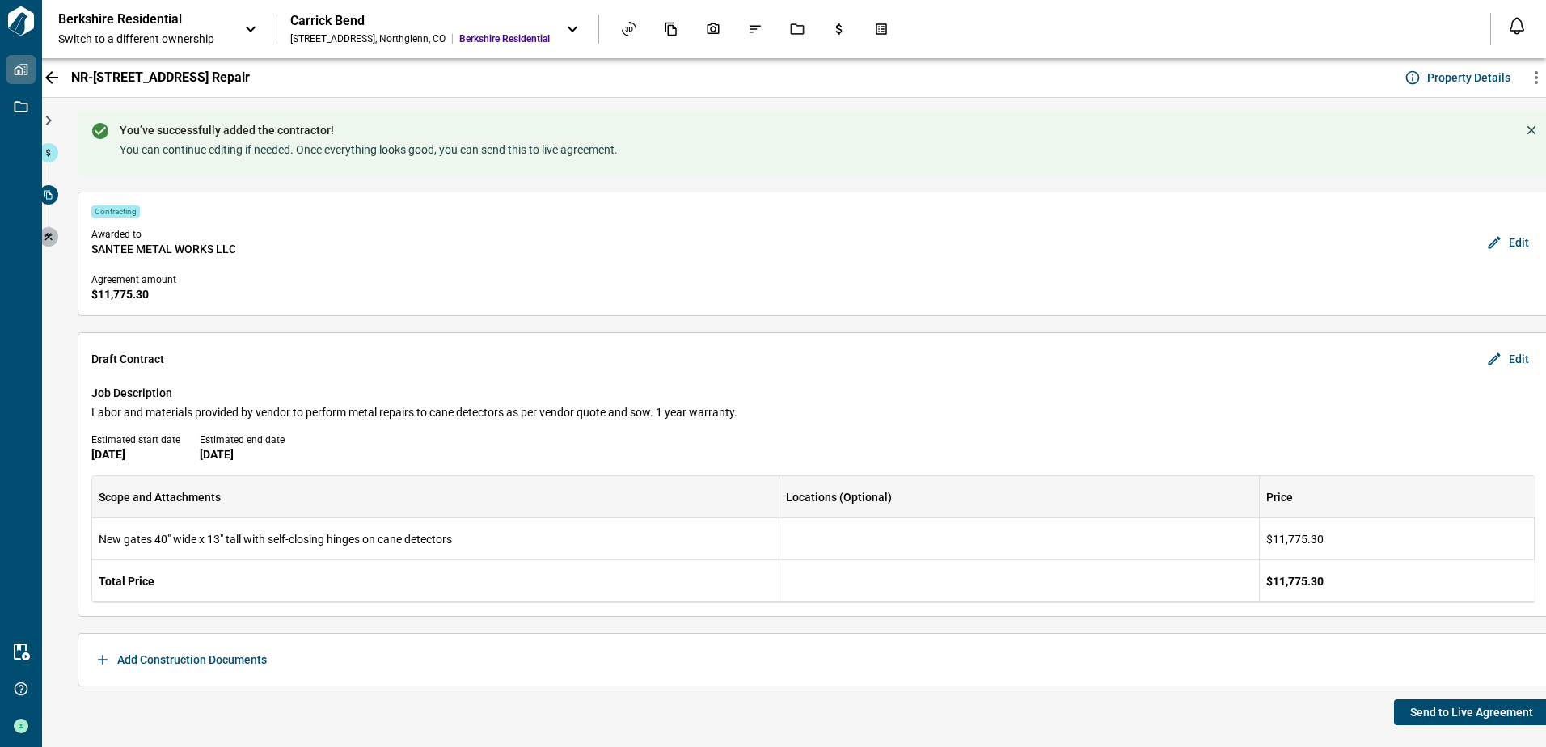
drag, startPoint x: 73, startPoint y: 74, endPoint x: 281, endPoint y: 77, distance: 207.8
click at [281, 77] on div "NR-[STREET_ADDRESS] Repair Property Details" at bounding box center [794, 78] width 1536 height 40
copy span "NR-[STREET_ADDRESS] Repair"
click at [1435, 720] on button "Send to Live Agreement" at bounding box center [1471, 712] width 155 height 26
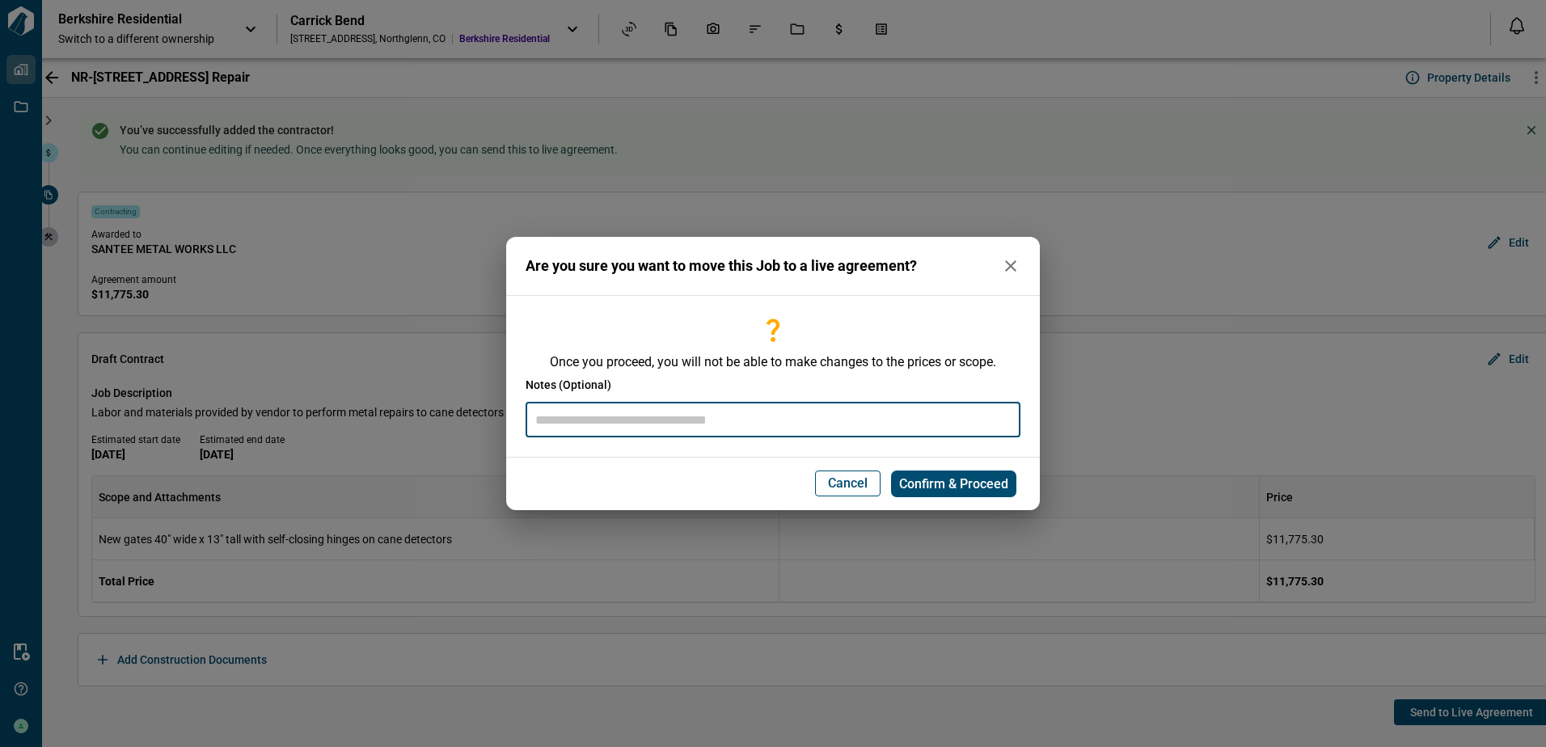
click at [595, 420] on input "text" at bounding box center [773, 420] width 495 height 35
paste input "**********"
type input "**********"
click at [975, 483] on span "Confirm & Proceed" at bounding box center [953, 484] width 109 height 16
